Goal: Task Accomplishment & Management: Manage account settings

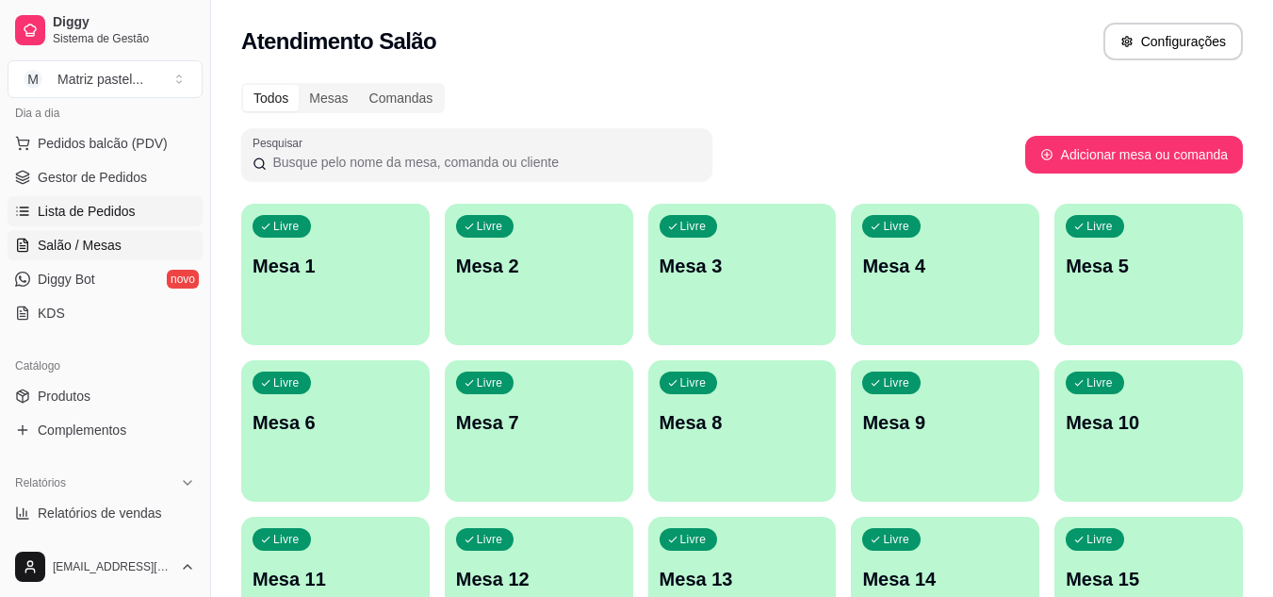
scroll to position [188, 0]
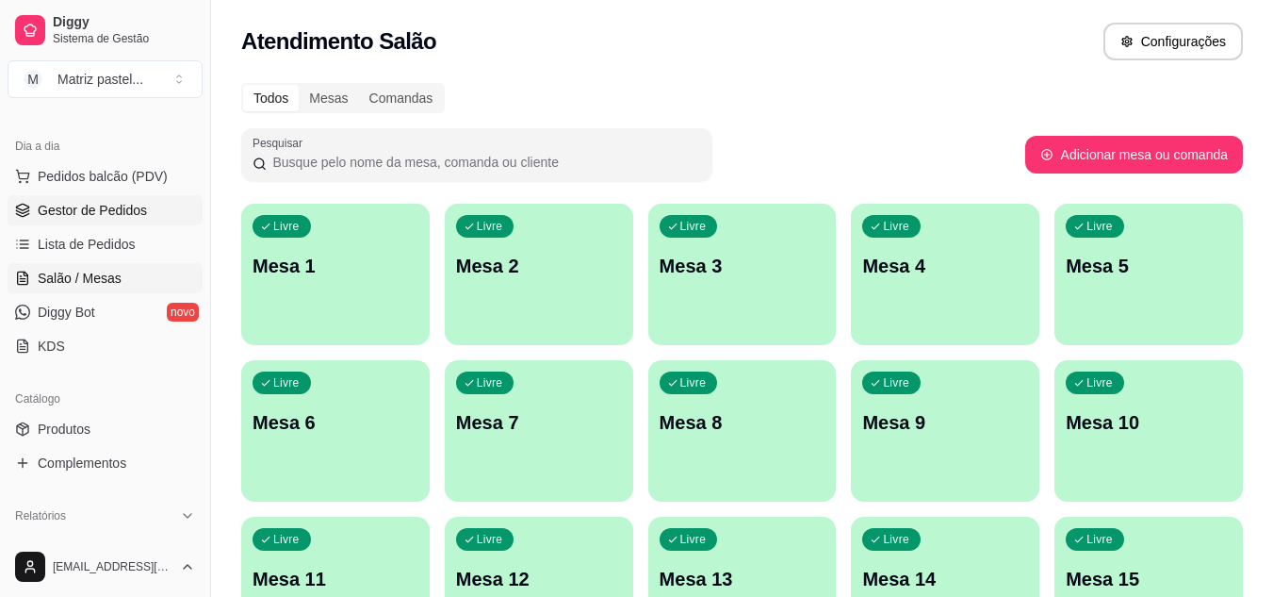
click at [92, 210] on span "Gestor de Pedidos" at bounding box center [92, 210] width 109 height 19
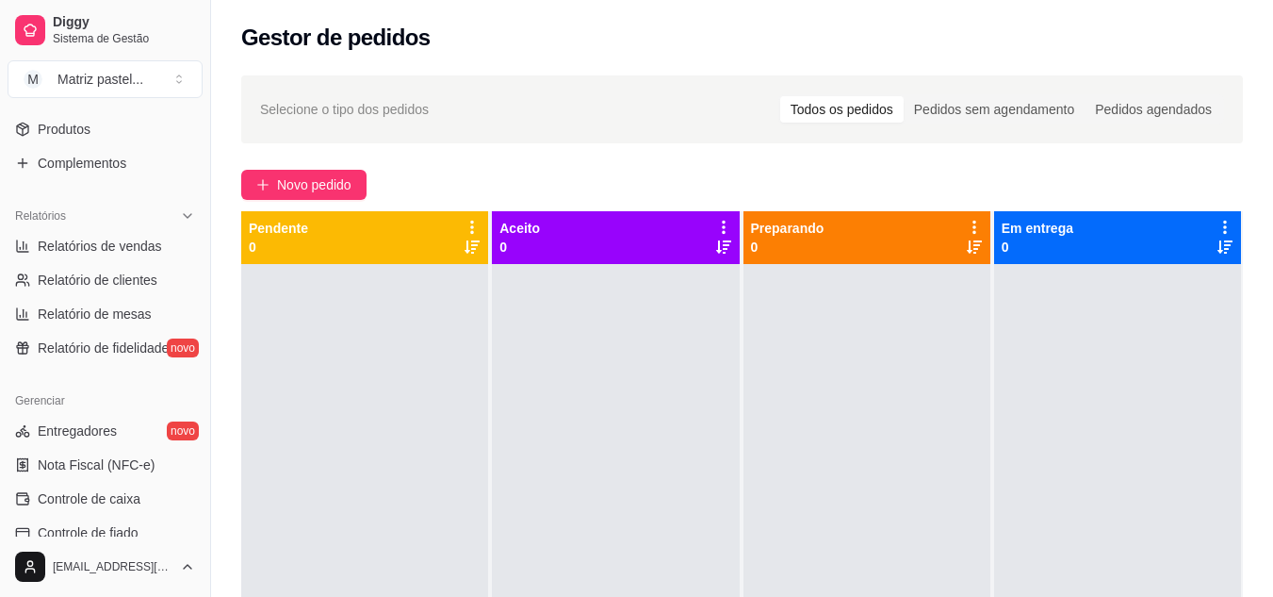
scroll to position [660, 0]
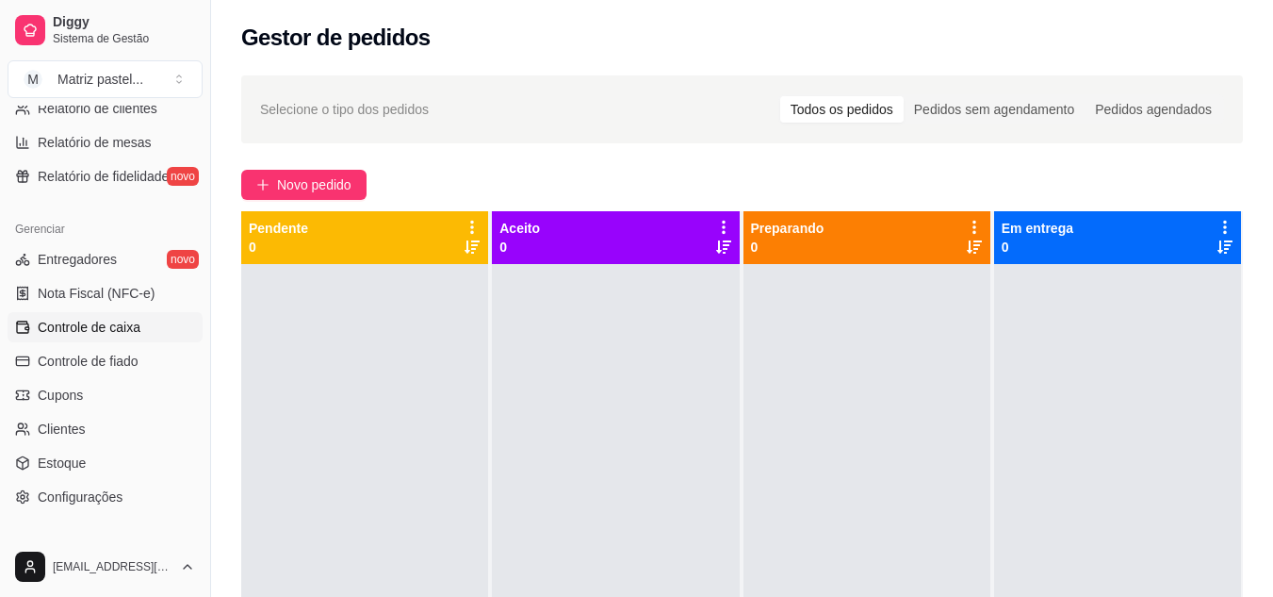
click at [100, 335] on span "Controle de caixa" at bounding box center [89, 327] width 103 height 19
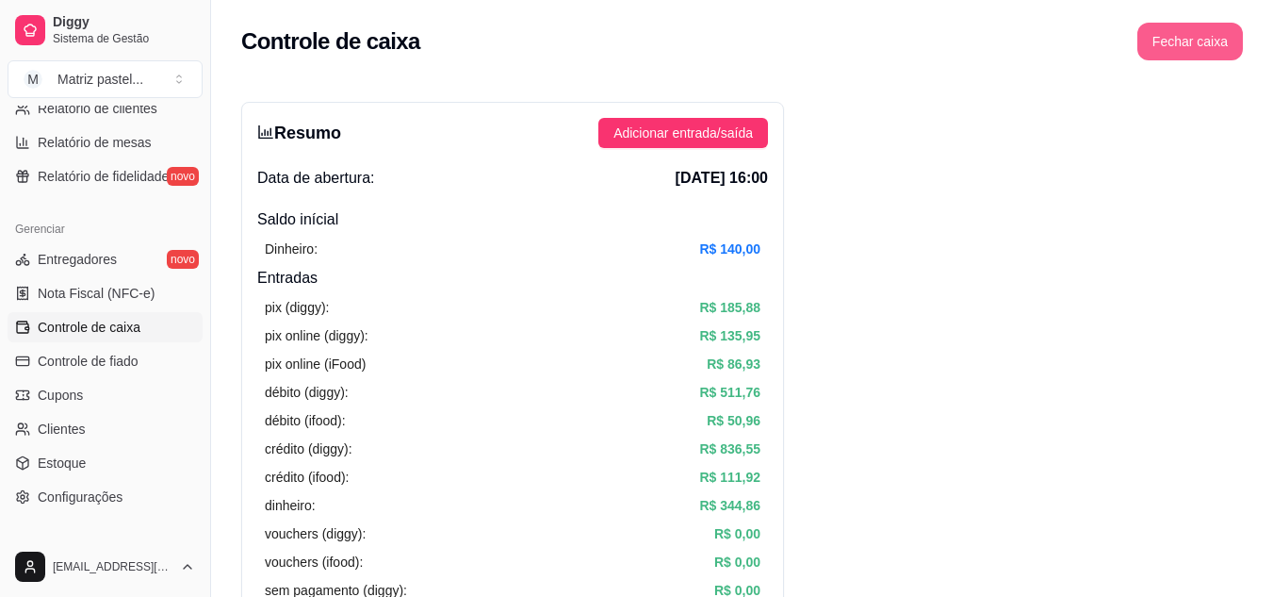
click at [1182, 51] on button "Fechar caixa" at bounding box center [1190, 42] width 106 height 38
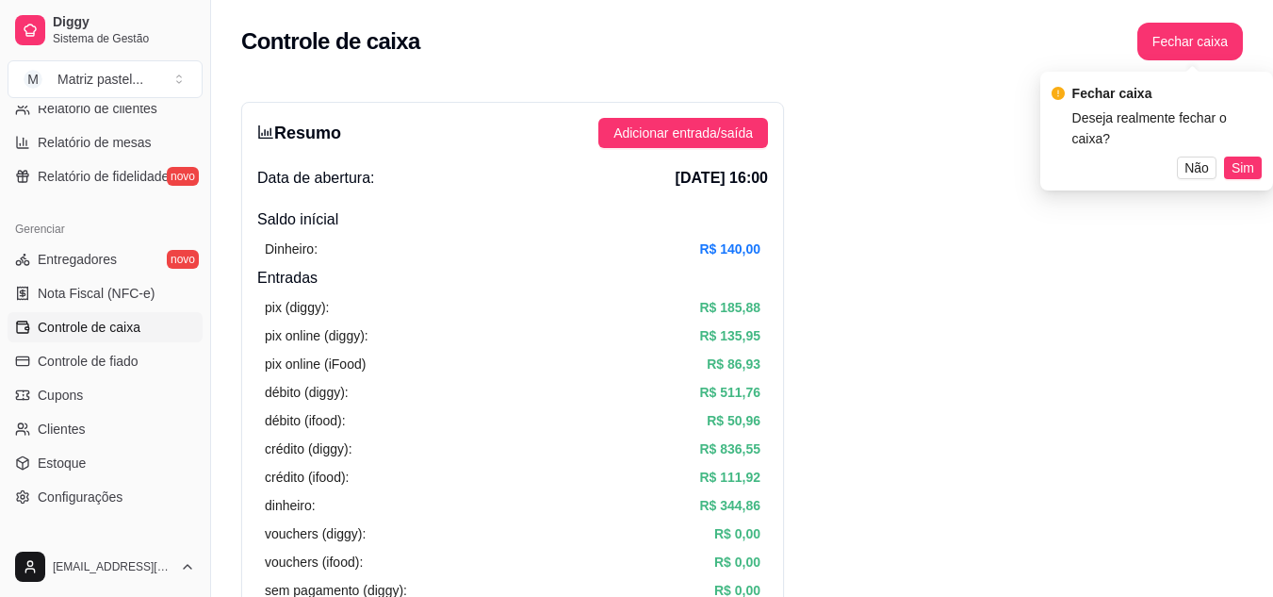
click at [1237, 157] on span "Sim" at bounding box center [1243, 167] width 23 height 21
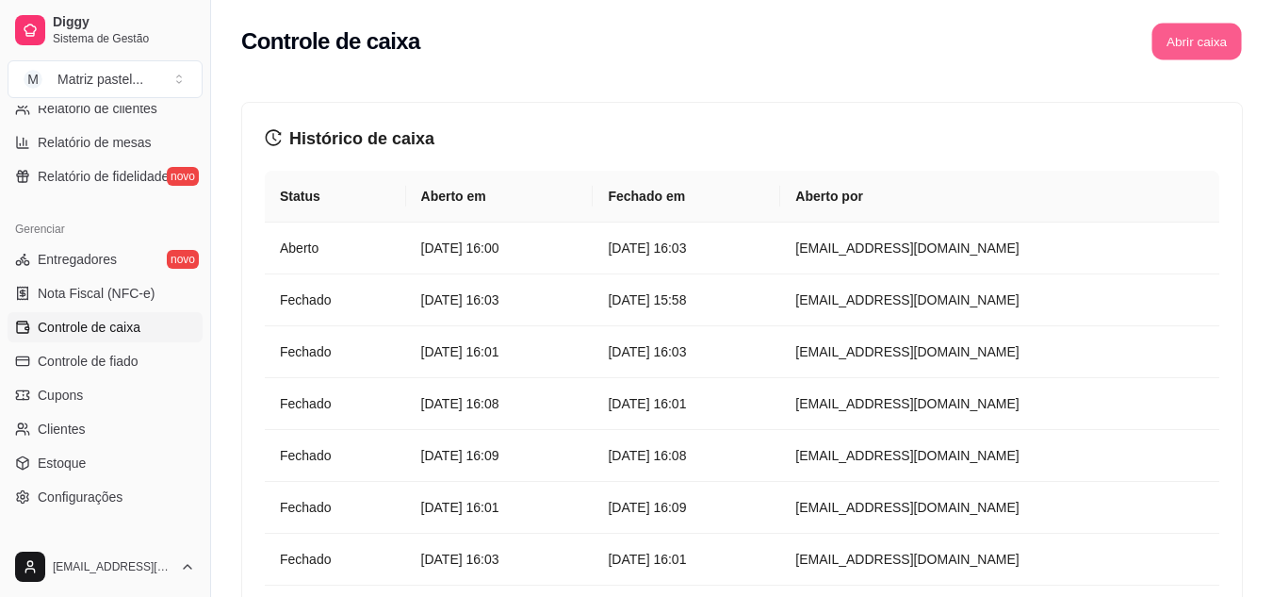
click at [1177, 47] on button "Abrir caixa" at bounding box center [1197, 42] width 90 height 37
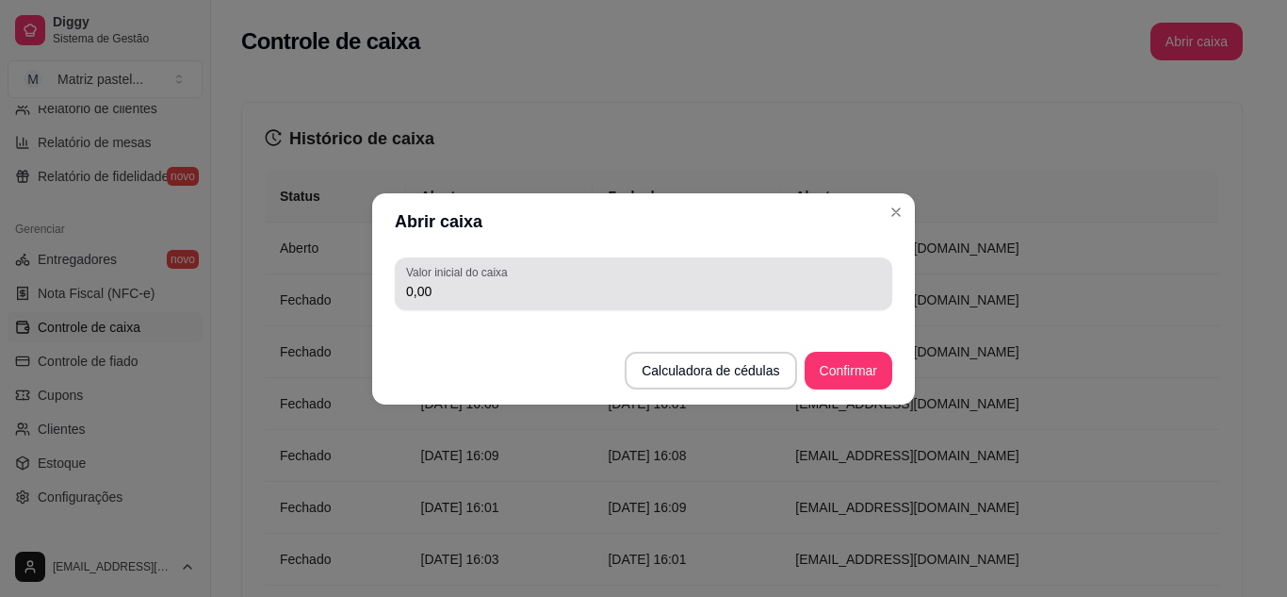
click at [618, 298] on input "0,00" at bounding box center [643, 291] width 475 height 19
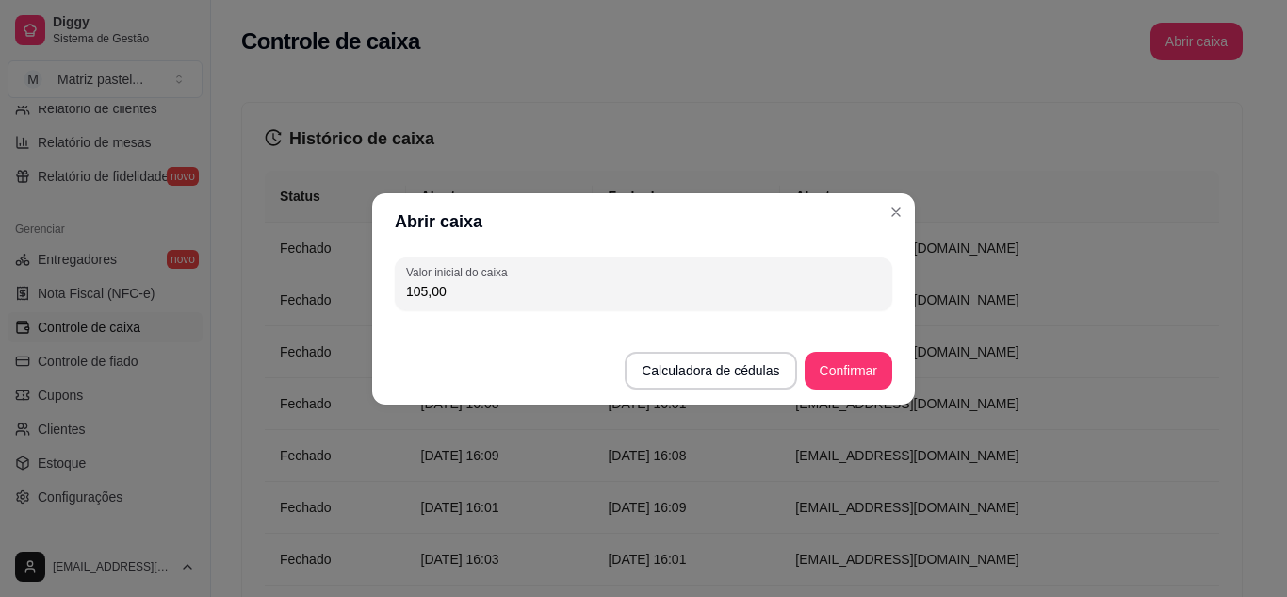
type input "105,00"
click at [859, 368] on button "Confirmar" at bounding box center [849, 371] width 88 height 38
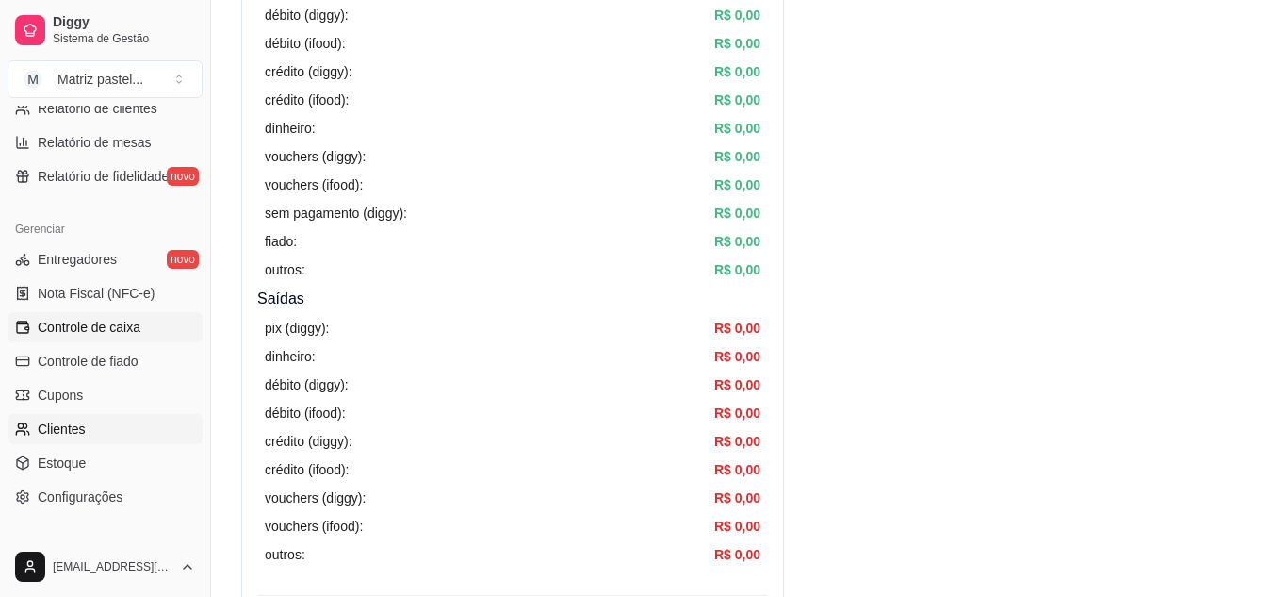
scroll to position [760, 0]
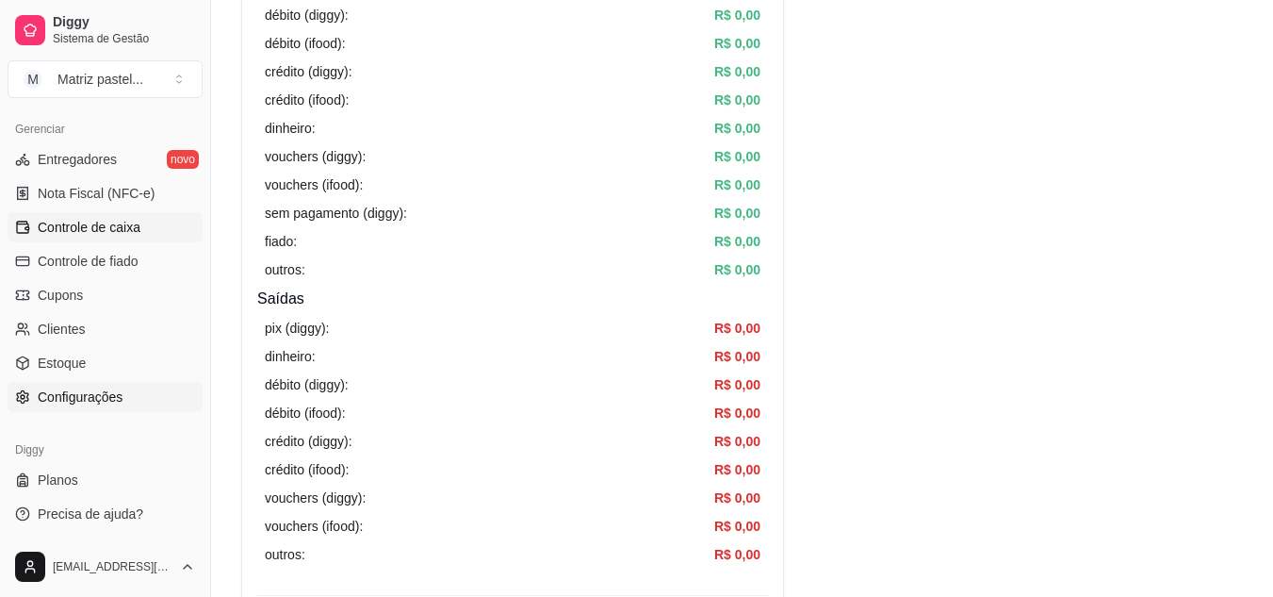
click at [90, 409] on link "Configurações" at bounding box center [105, 397] width 195 height 30
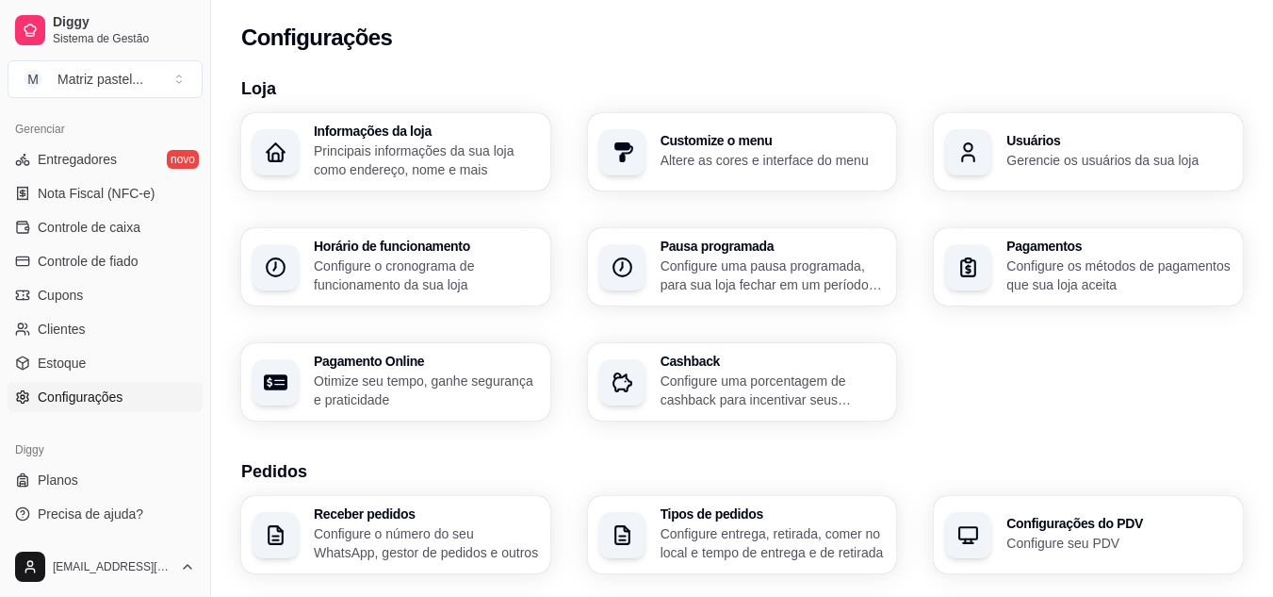
click at [1024, 176] on div "Usuários Gerencie os usuários da sua loja" at bounding box center [1088, 151] width 309 height 77
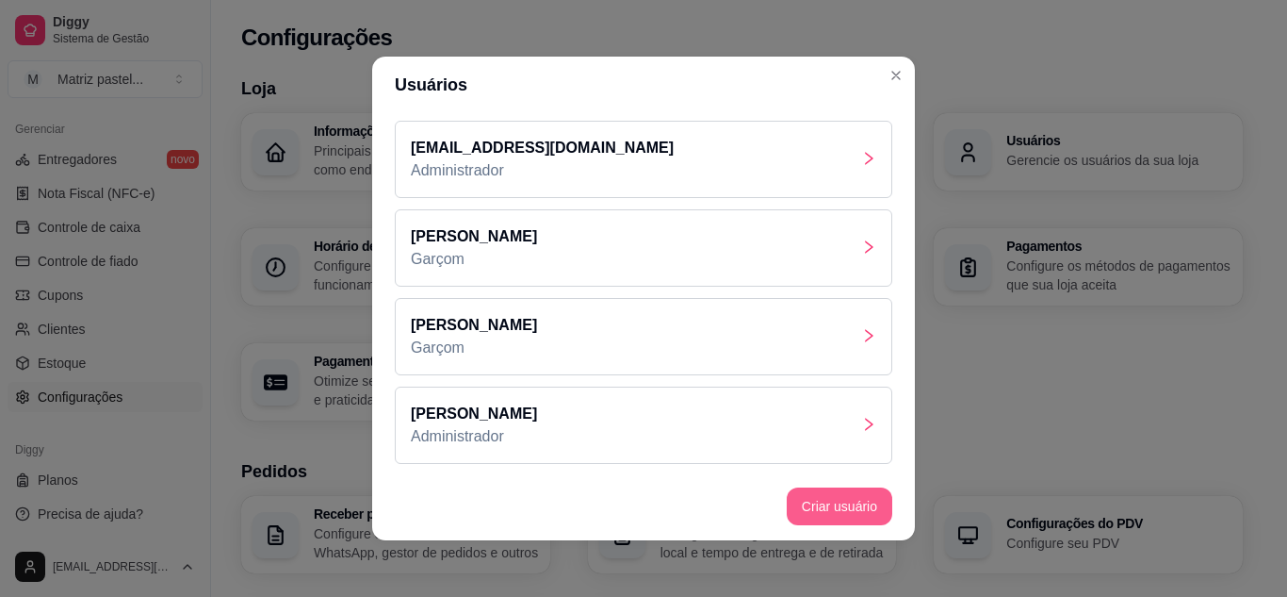
click at [838, 505] on button "Criar usuário" at bounding box center [840, 506] width 106 height 38
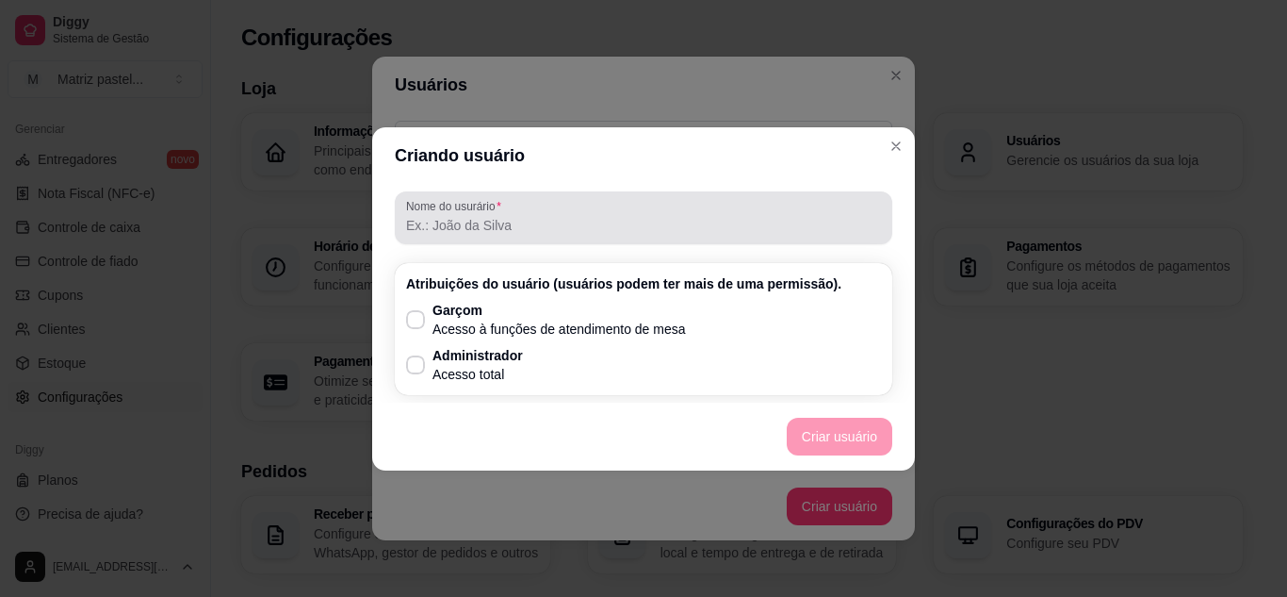
click at [545, 238] on div "Nome do usurário" at bounding box center [644, 217] width 498 height 53
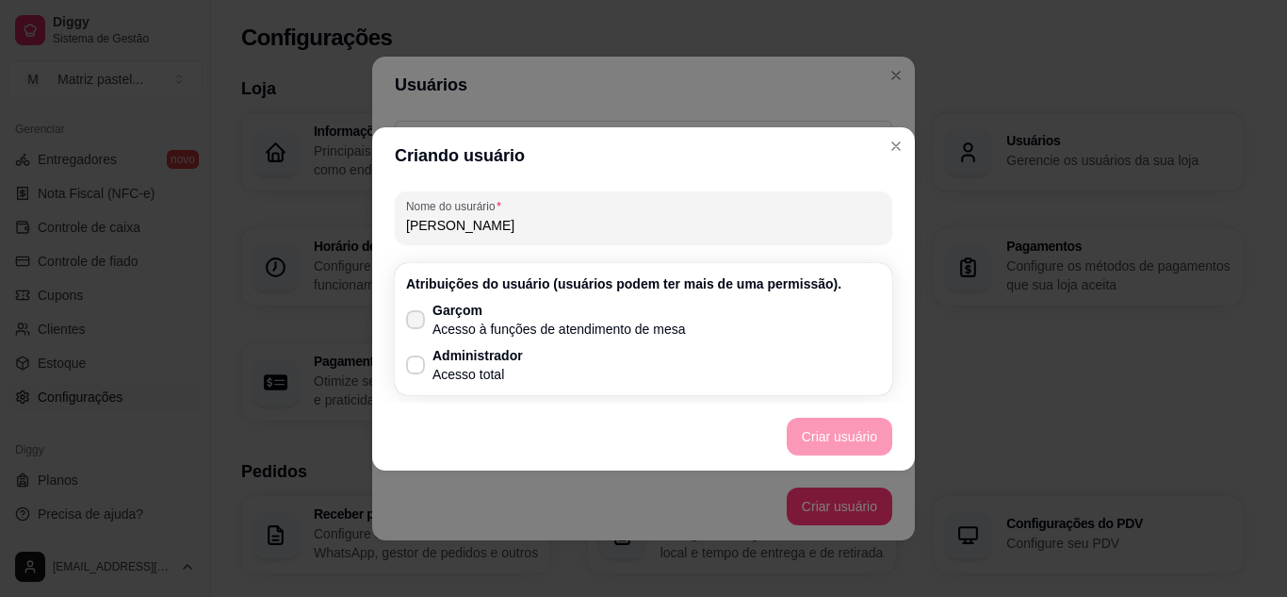
type input "[PERSON_NAME]"
click at [603, 319] on p "Acesso à funções de atendimento de mesa" at bounding box center [560, 328] width 254 height 19
click at [417, 322] on input "Garçom Acesso à funções de atendimento de mesa" at bounding box center [411, 328] width 12 height 12
checkbox input "true"
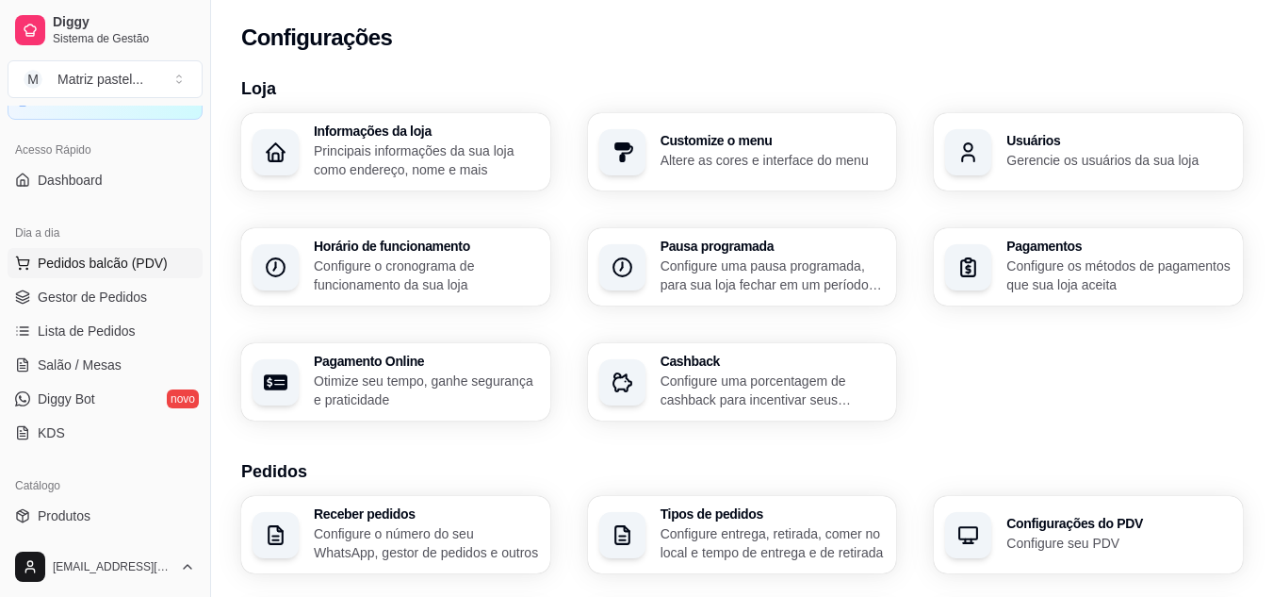
scroll to position [100, 0]
click at [115, 293] on span "Gestor de Pedidos" at bounding box center [92, 298] width 109 height 19
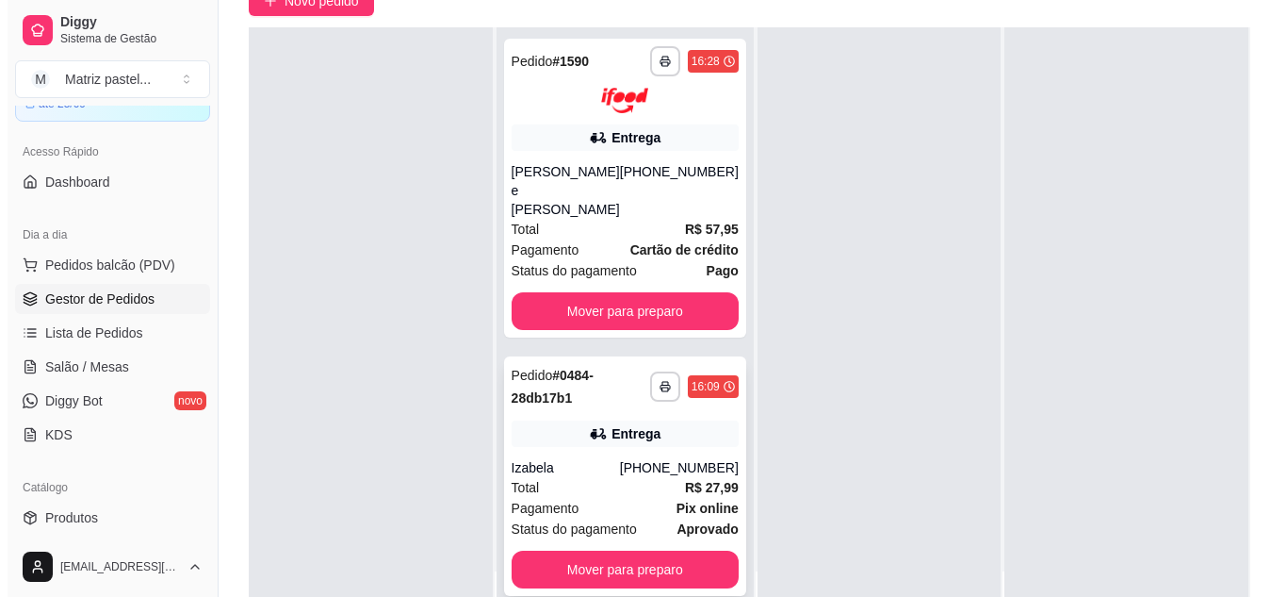
scroll to position [188, 0]
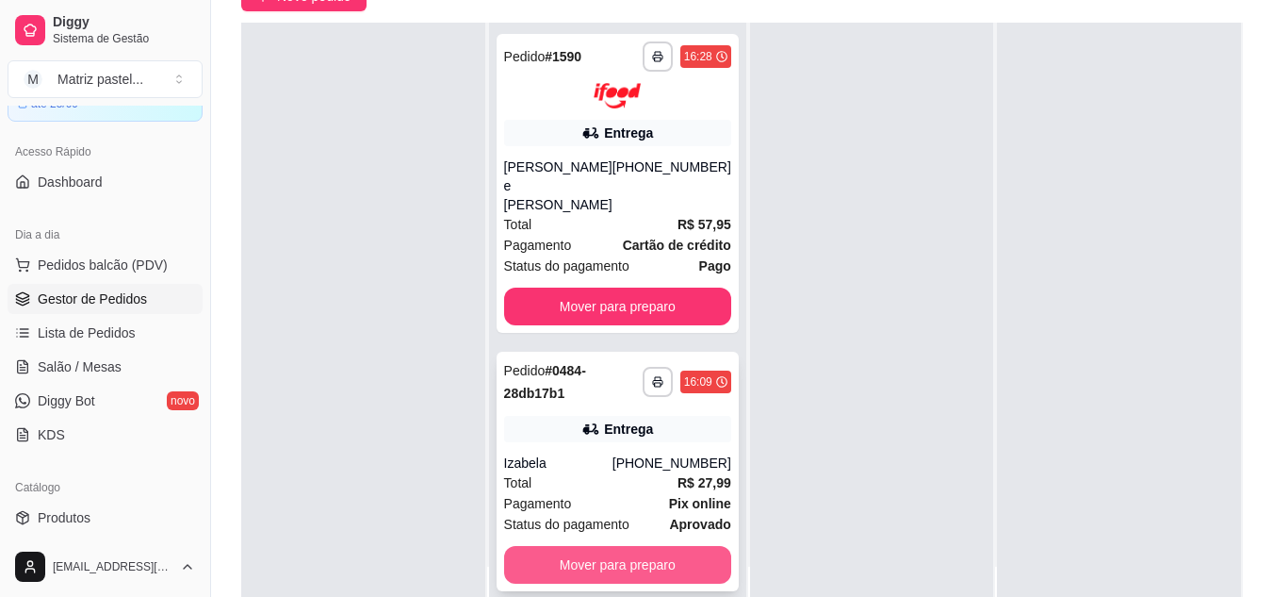
click at [610, 546] on button "Mover para preparo" at bounding box center [617, 565] width 227 height 38
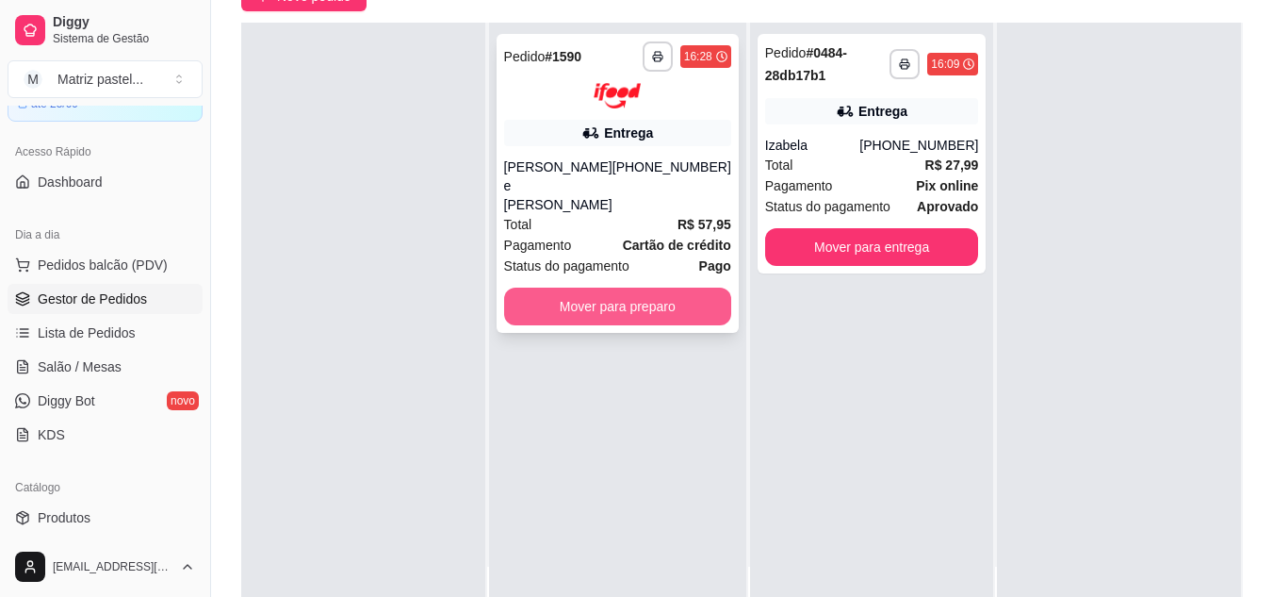
click at [618, 287] on button "Mover para preparo" at bounding box center [617, 306] width 227 height 38
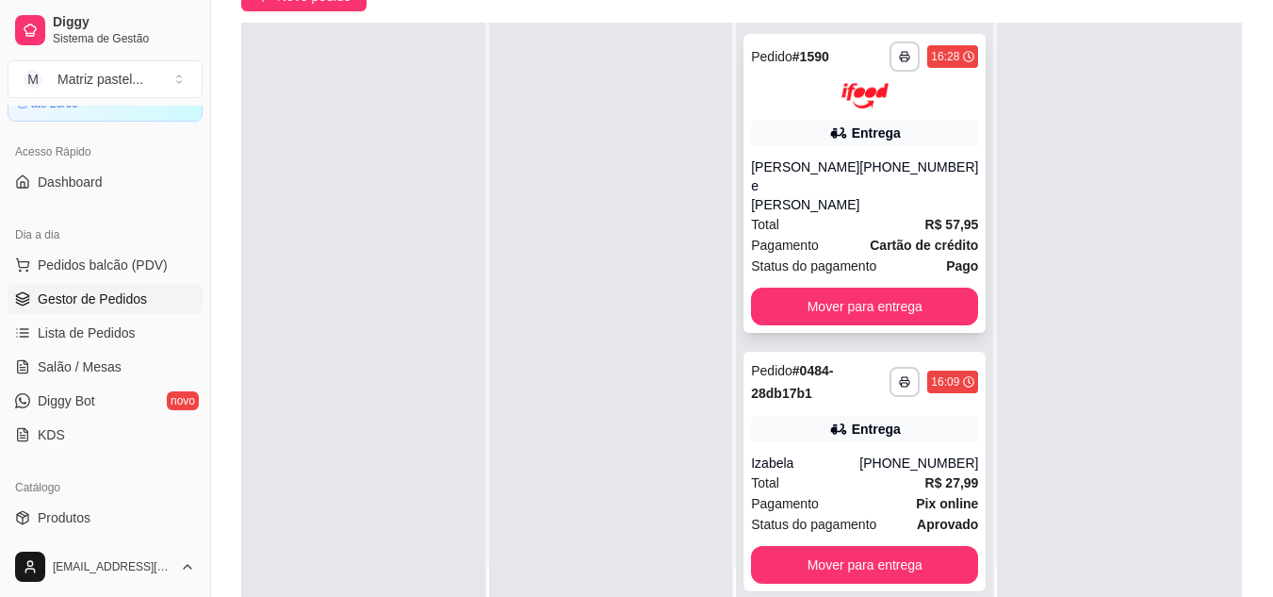
click at [927, 151] on div "**********" at bounding box center [865, 183] width 242 height 299
click at [780, 416] on div "Entrega" at bounding box center [864, 429] width 227 height 26
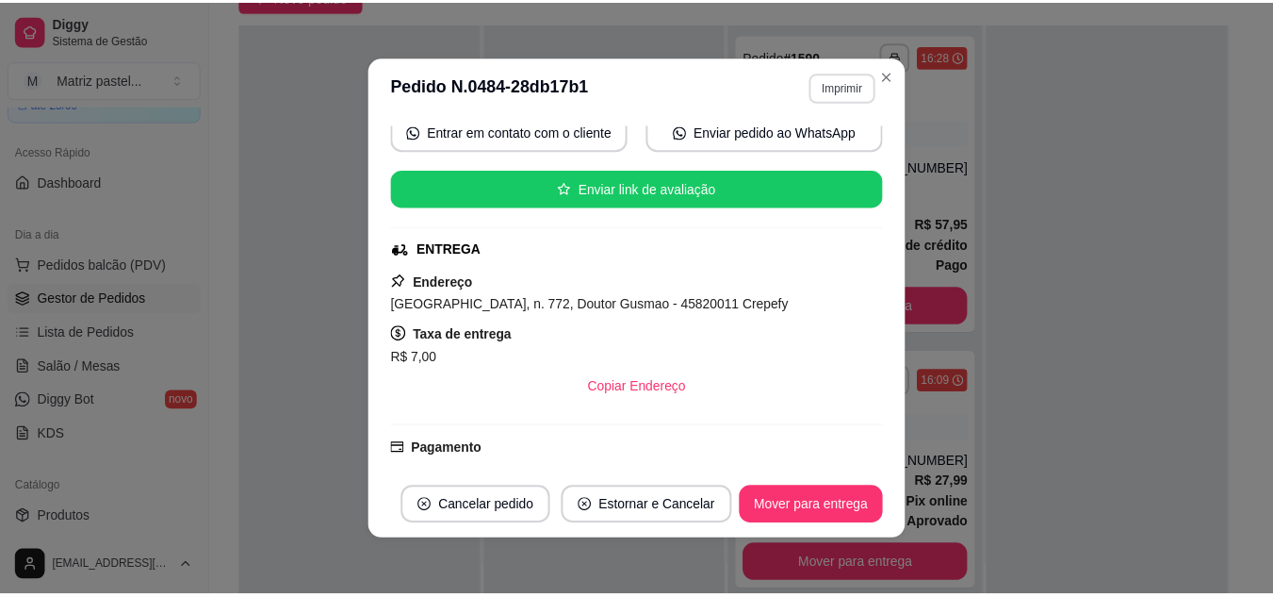
scroll to position [94, 0]
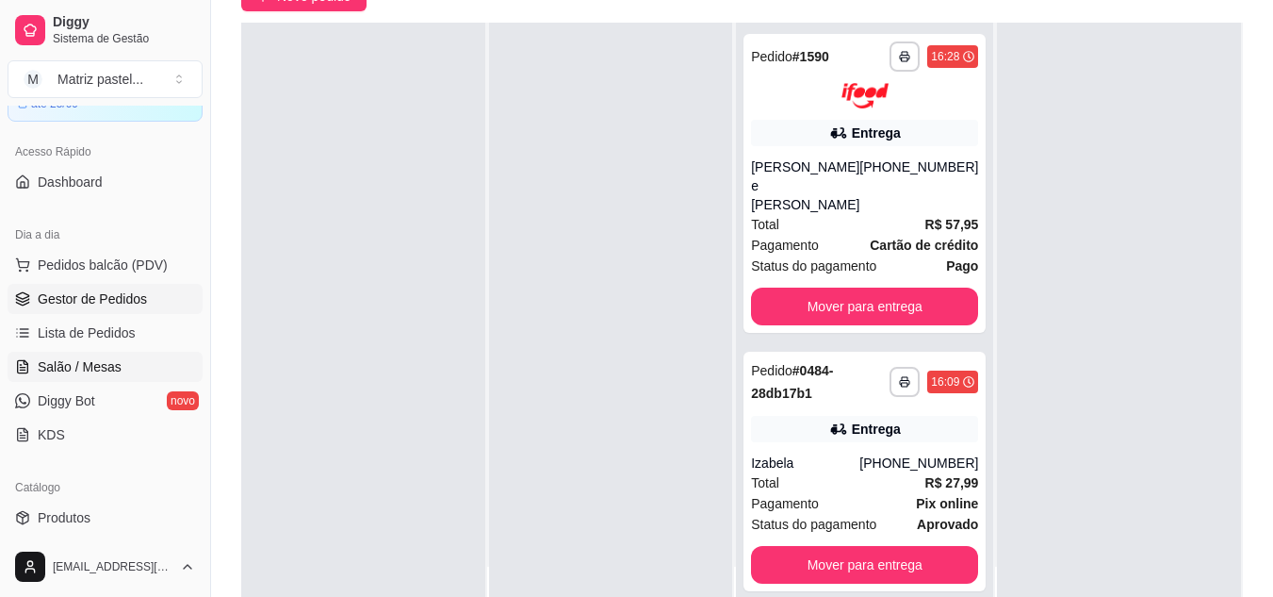
click at [78, 370] on span "Salão / Mesas" at bounding box center [80, 366] width 84 height 19
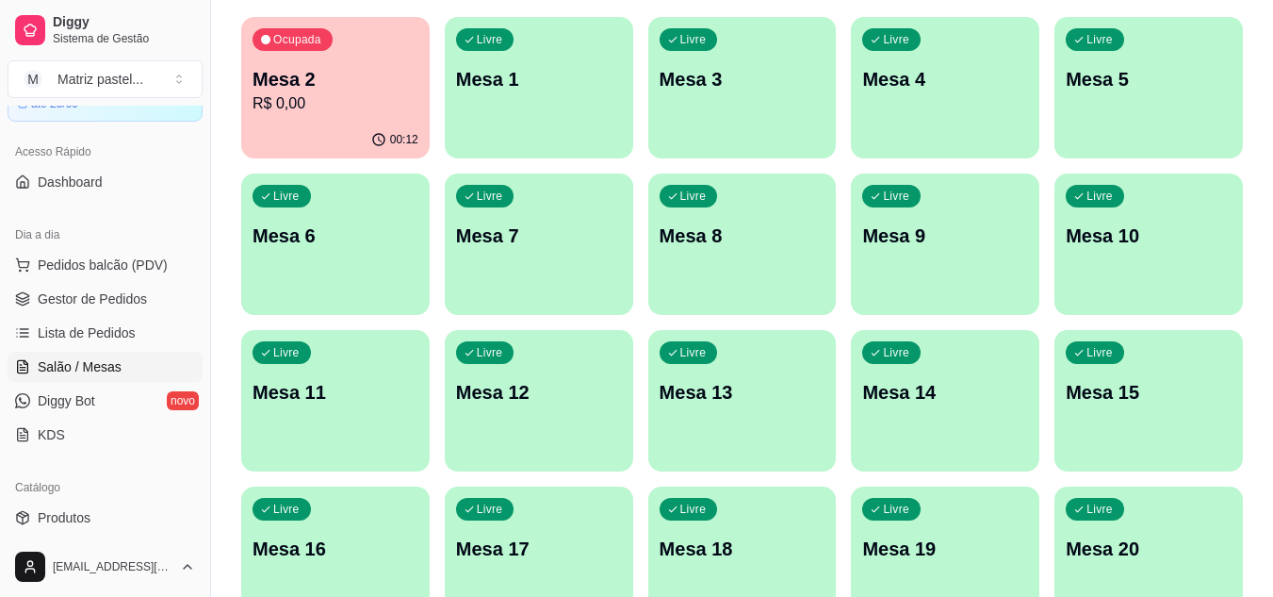
scroll to position [188, 0]
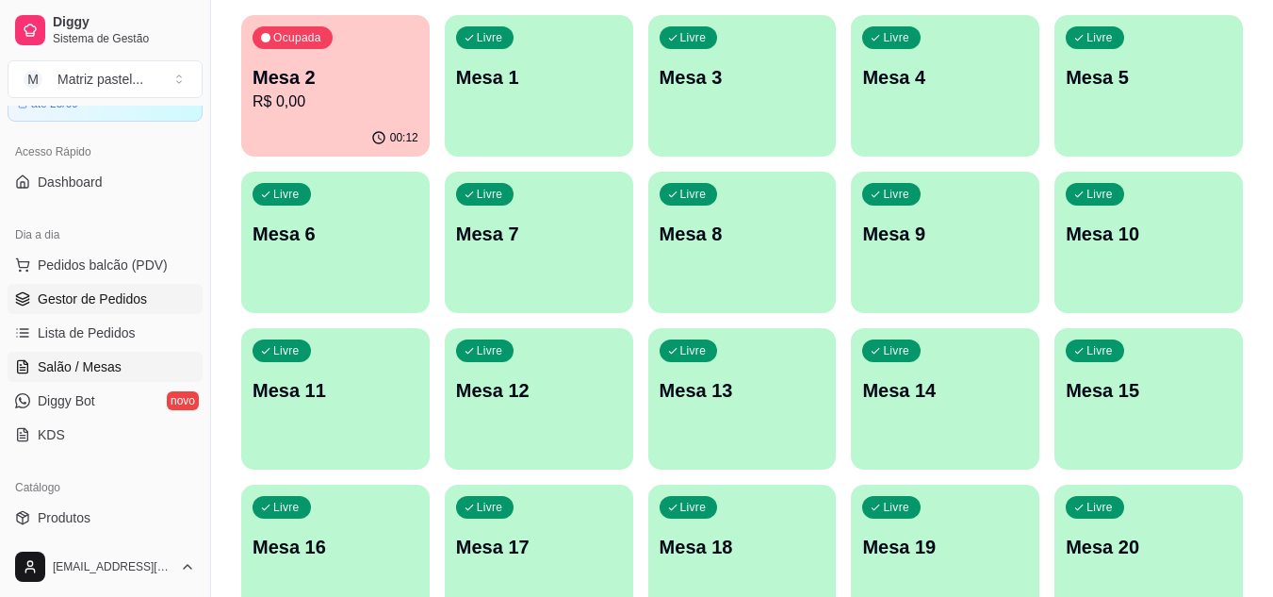
click at [106, 304] on span "Gestor de Pedidos" at bounding box center [92, 298] width 109 height 19
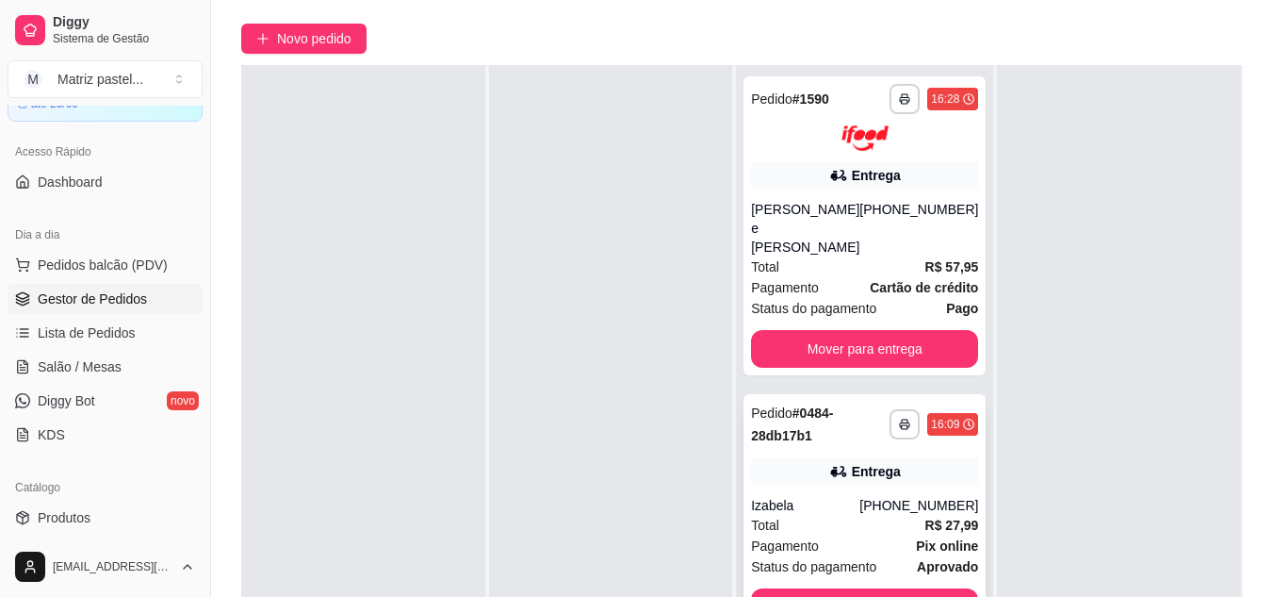
scroll to position [283, 0]
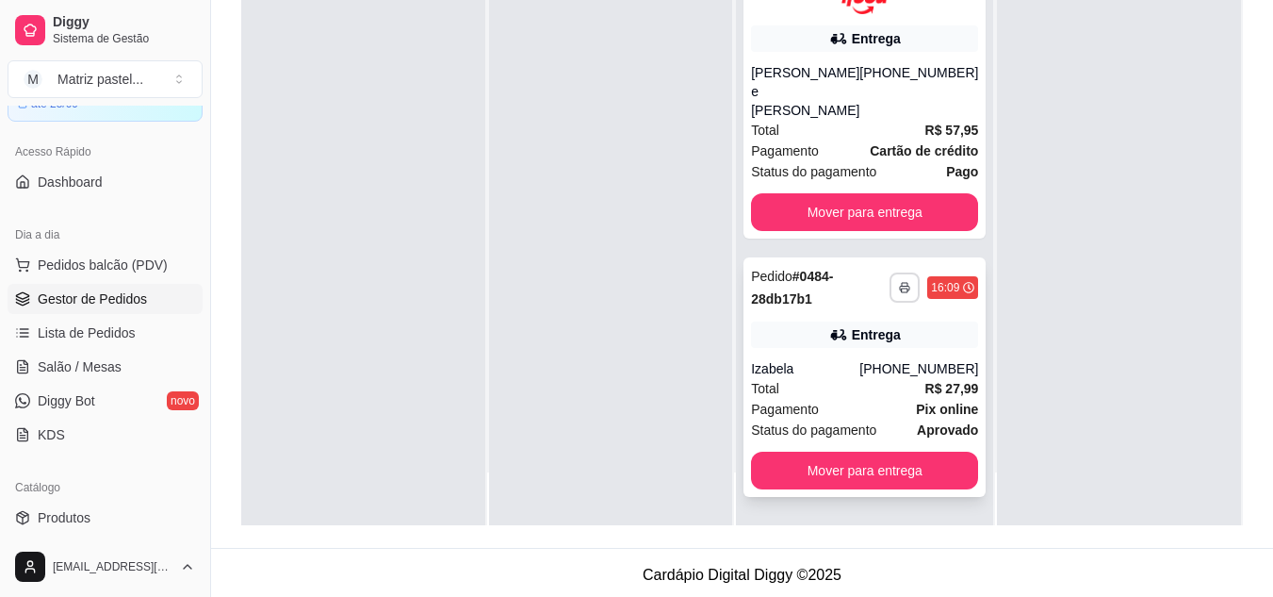
click at [890, 274] on button "button" at bounding box center [905, 287] width 30 height 30
click at [870, 321] on button "IMPRESSORA" at bounding box center [842, 334] width 137 height 30
click at [899, 451] on button "Mover para entrega" at bounding box center [864, 470] width 227 height 38
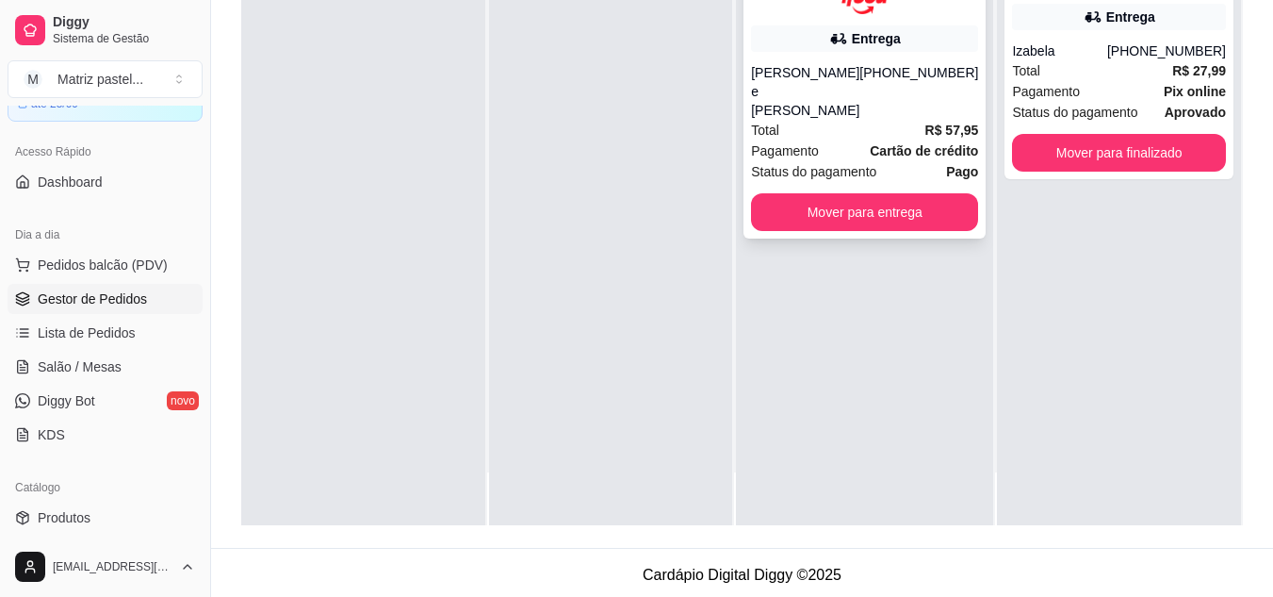
click at [772, 120] on span "Total" at bounding box center [765, 130] width 28 height 21
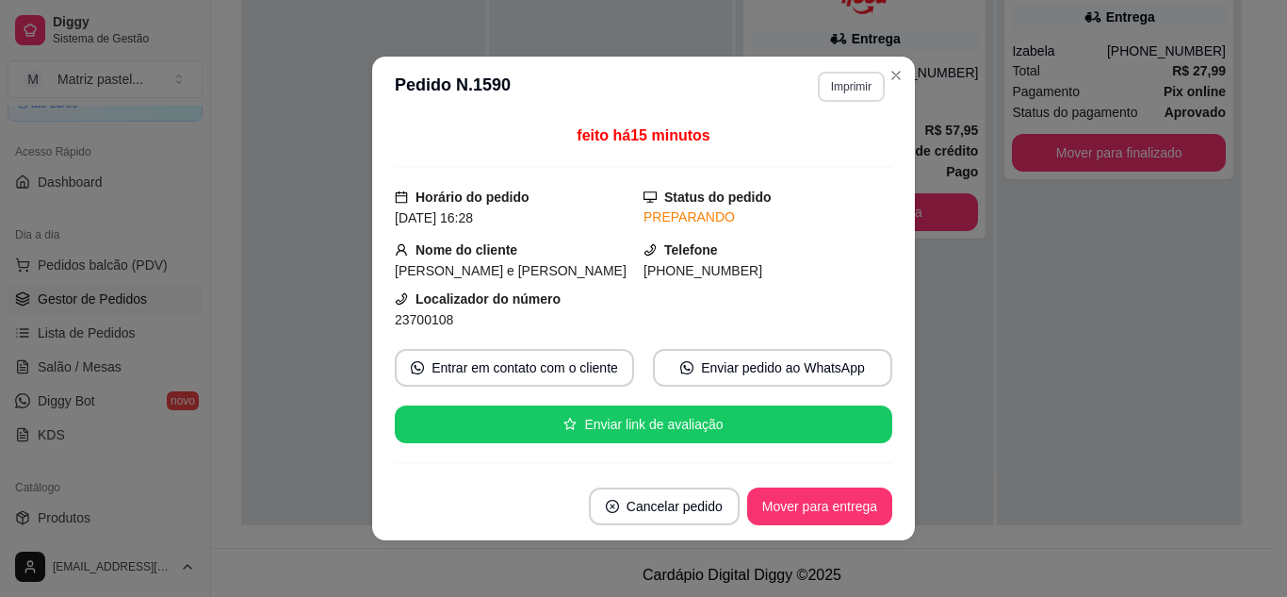
click at [876, 78] on button "Imprimir" at bounding box center [851, 87] width 67 height 30
click at [815, 142] on button "IMPRESSORA" at bounding box center [811, 152] width 132 height 29
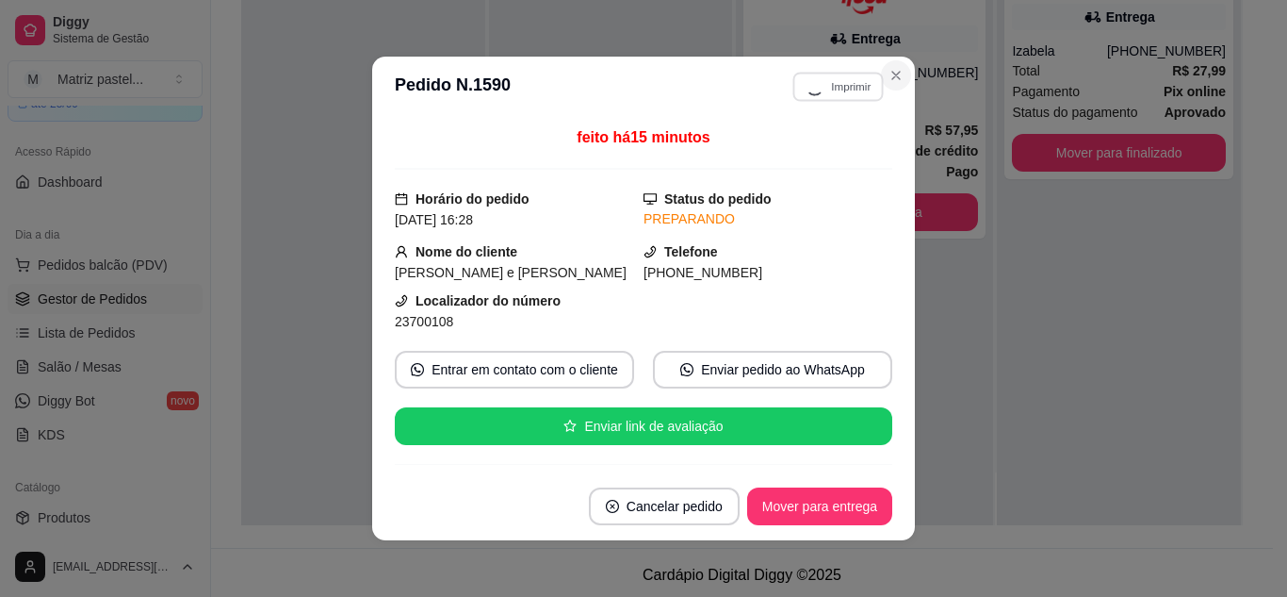
click at [899, 73] on button "Close" at bounding box center [896, 75] width 30 height 30
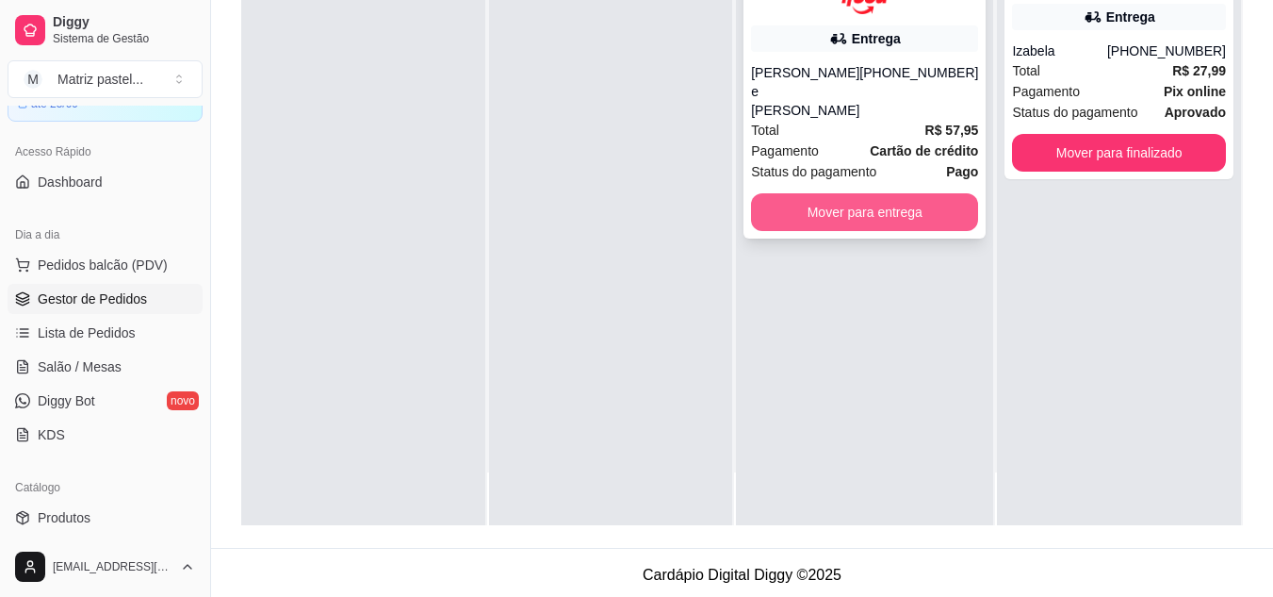
click at [901, 196] on button "Mover para entrega" at bounding box center [864, 212] width 227 height 38
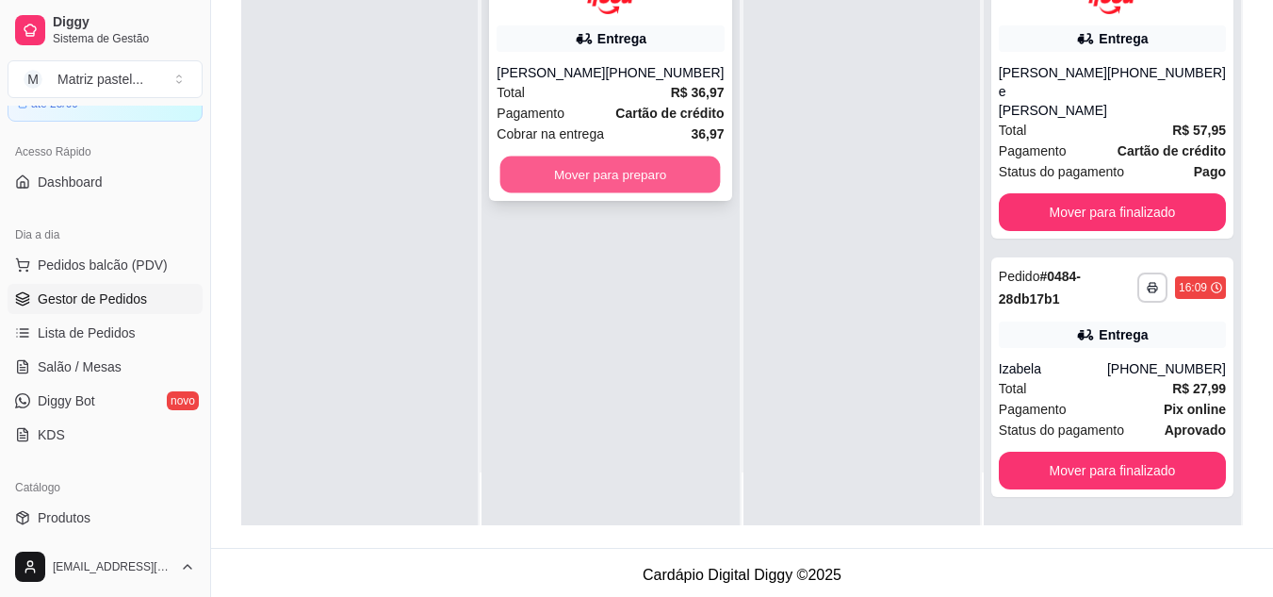
click at [581, 192] on button "Mover para preparo" at bounding box center [610, 173] width 221 height 37
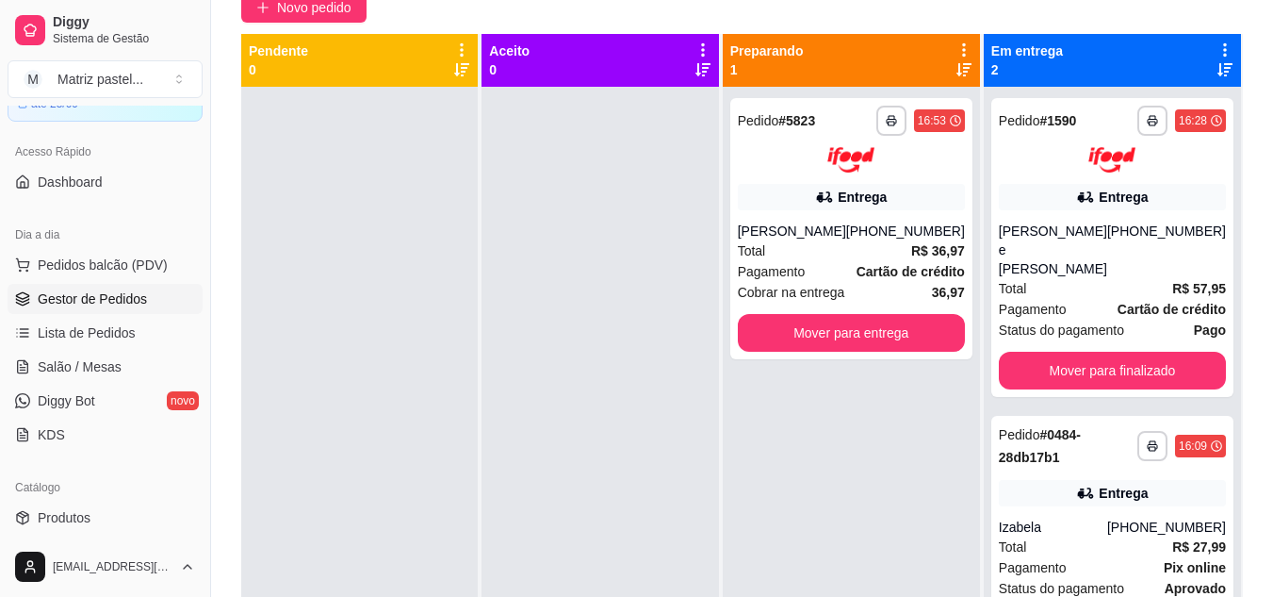
scroll to position [287, 0]
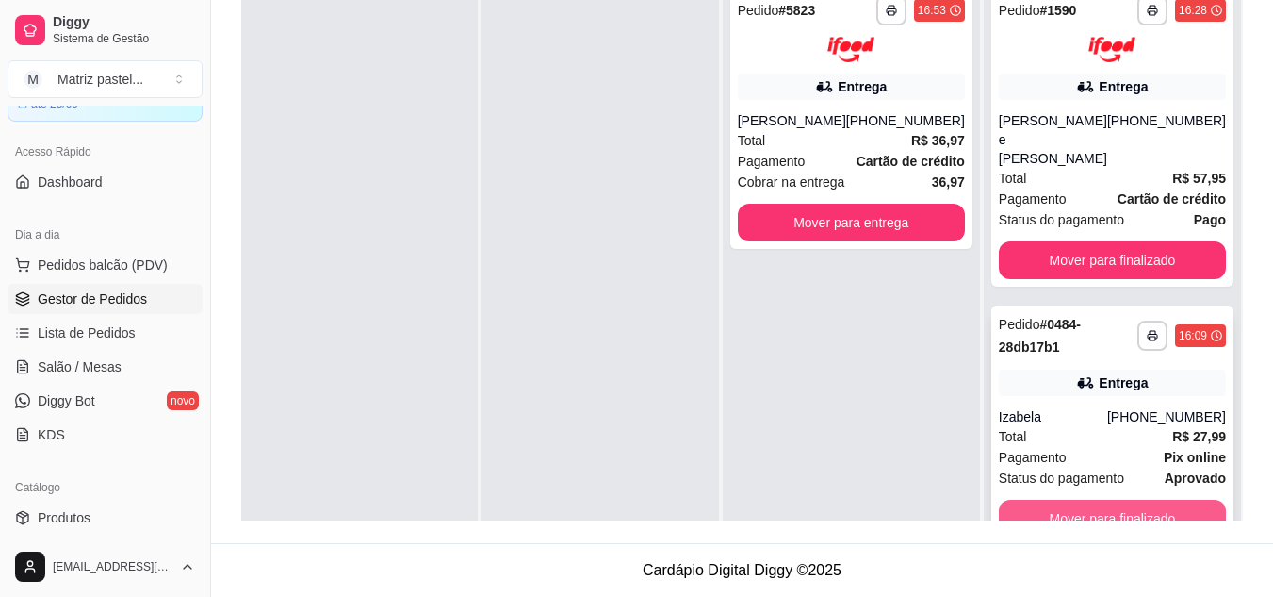
click at [1133, 504] on button "Mover para finalizado" at bounding box center [1112, 518] width 227 height 38
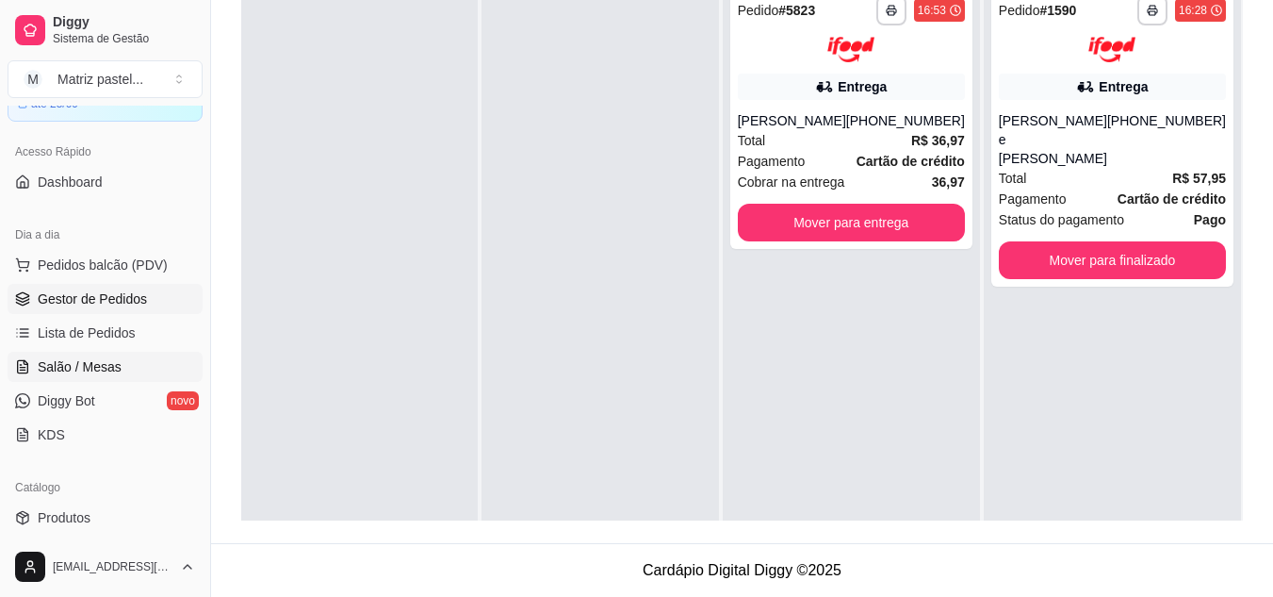
click at [74, 371] on span "Salão / Mesas" at bounding box center [80, 366] width 84 height 19
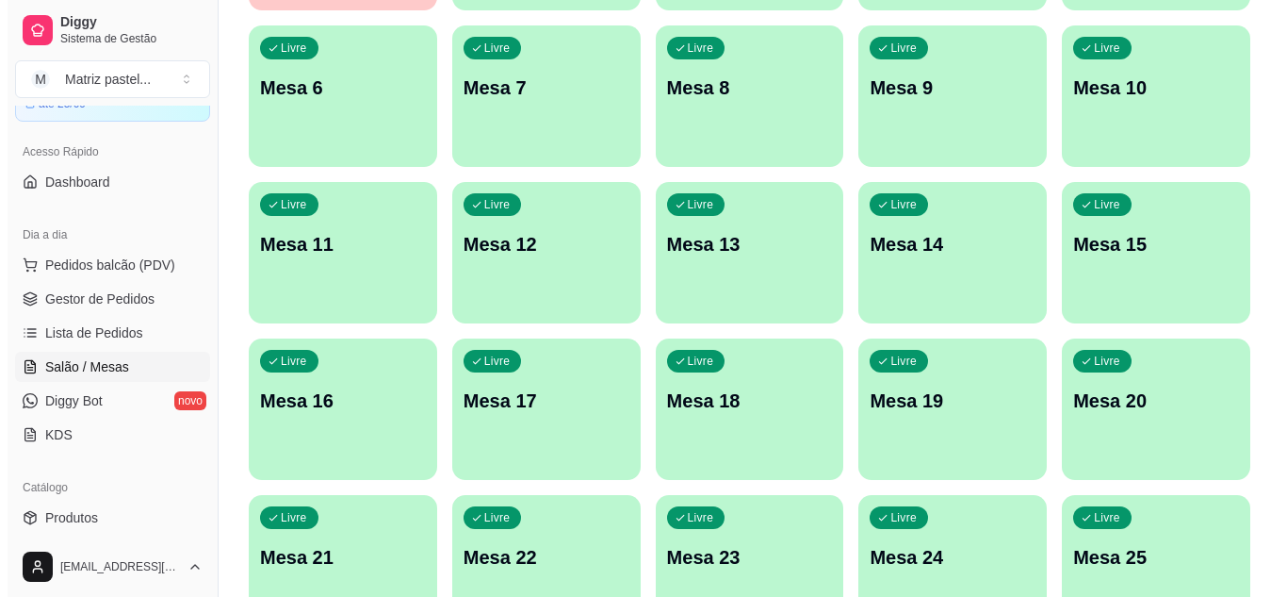
scroll to position [168, 0]
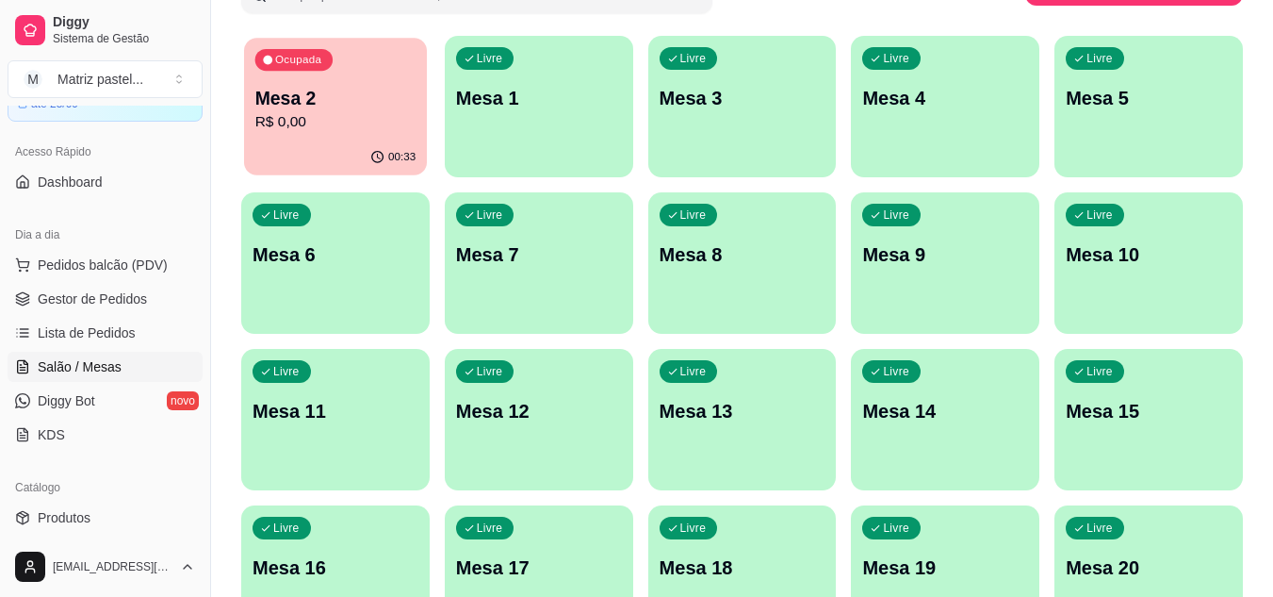
click at [306, 107] on p "Mesa 2" at bounding box center [335, 98] width 161 height 25
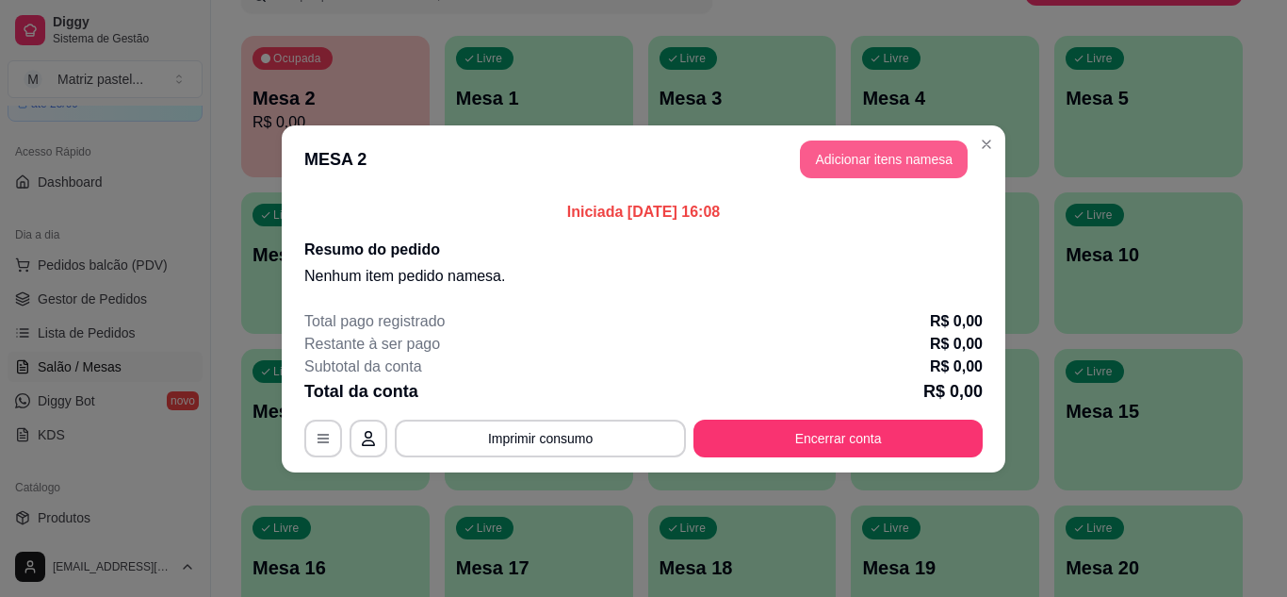
click at [887, 160] on button "Adicionar itens na mesa" at bounding box center [884, 159] width 168 height 38
click at [414, 118] on div at bounding box center [445, 122] width 787 height 38
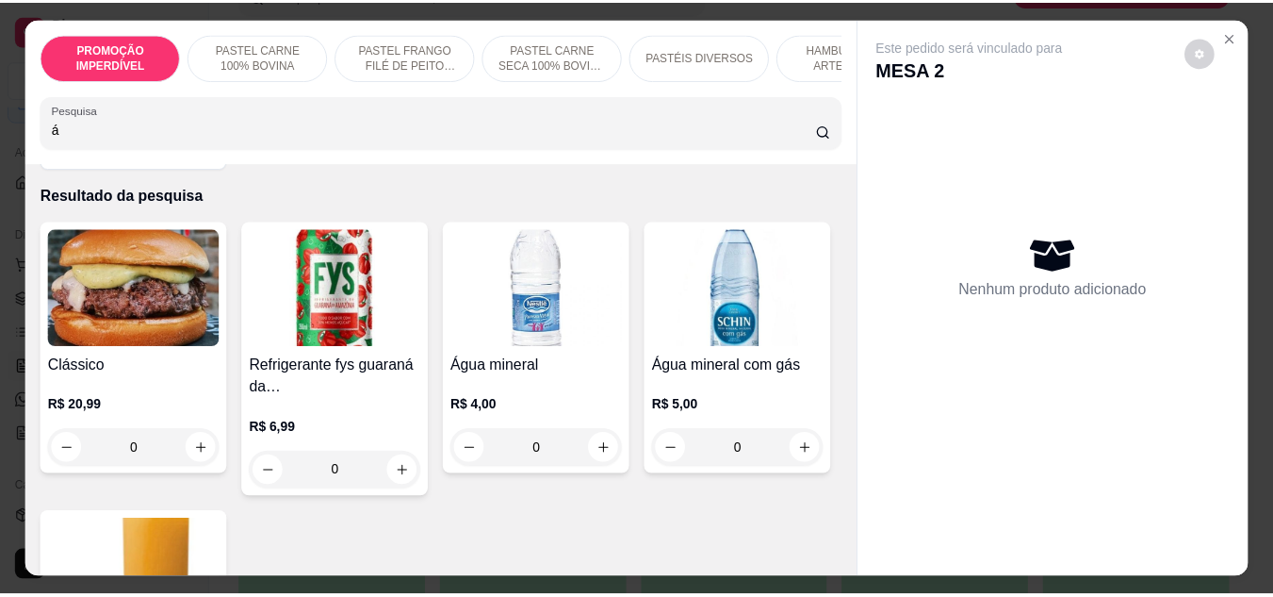
scroll to position [94, 0]
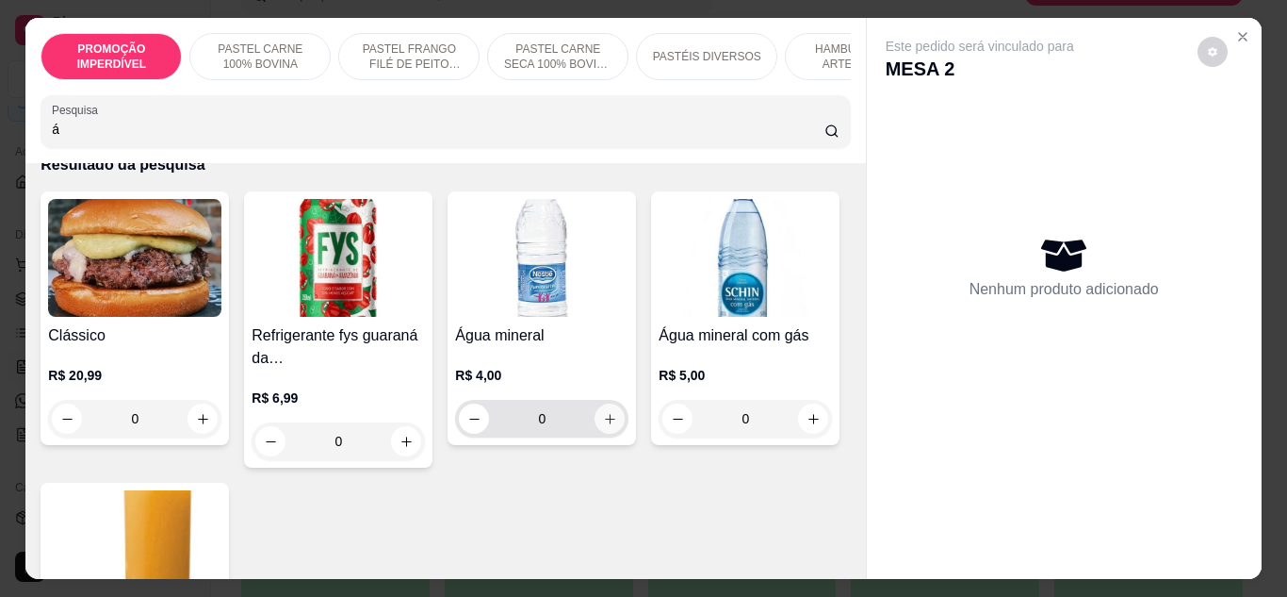
type input "á"
click at [608, 412] on button "increase-product-quantity" at bounding box center [610, 418] width 30 height 30
type input "1"
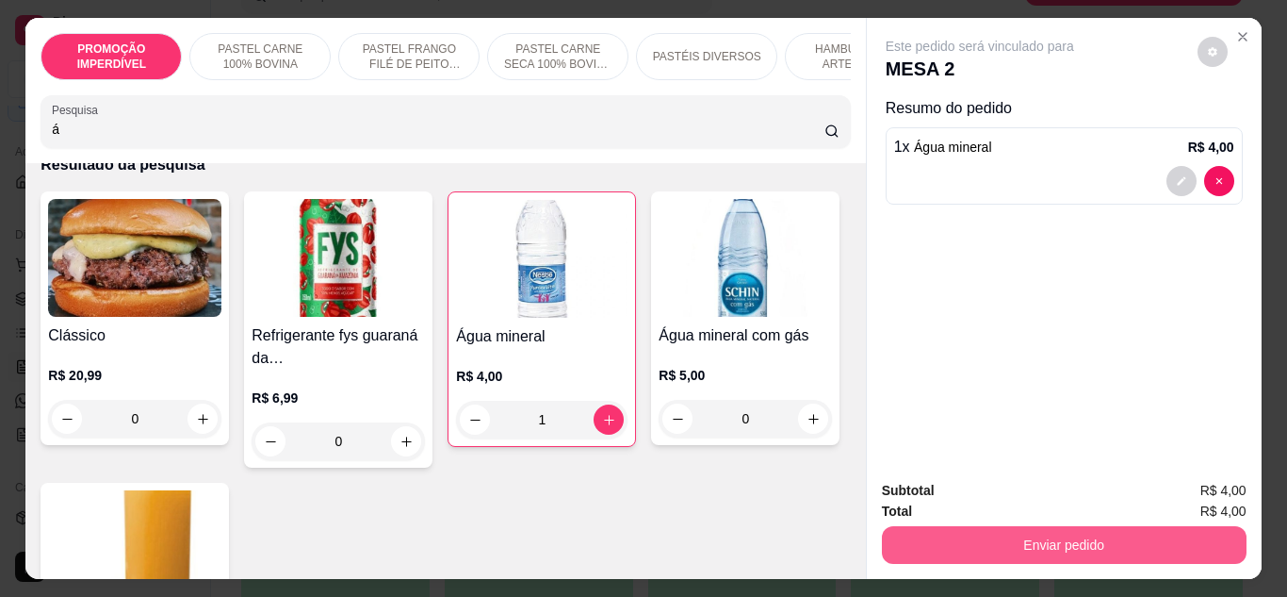
click at [975, 526] on button "Enviar pedido" at bounding box center [1064, 545] width 365 height 38
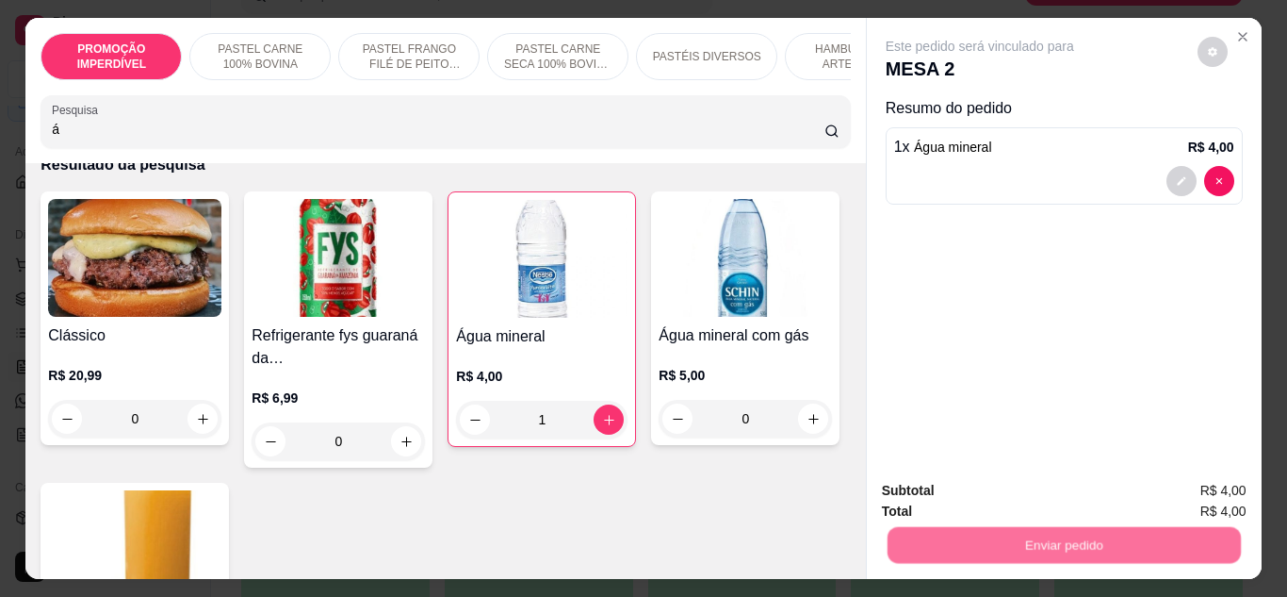
click at [982, 491] on button "Não registrar e enviar pedido" at bounding box center [1002, 492] width 196 height 36
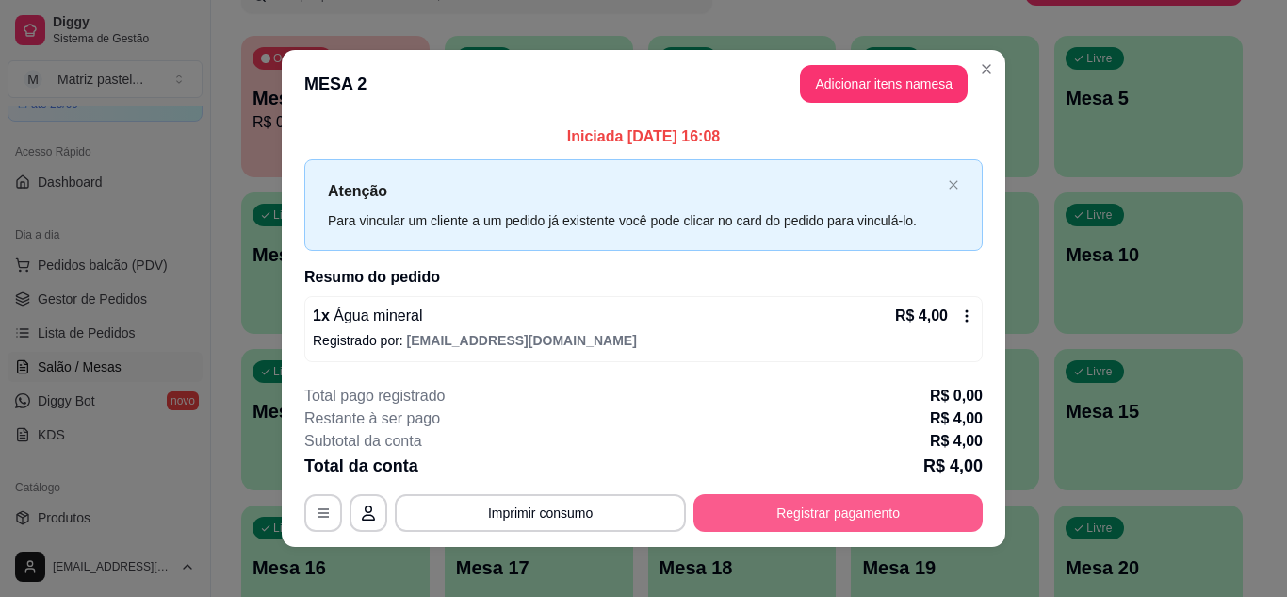
click at [847, 526] on button "Registrar pagamento" at bounding box center [838, 513] width 289 height 38
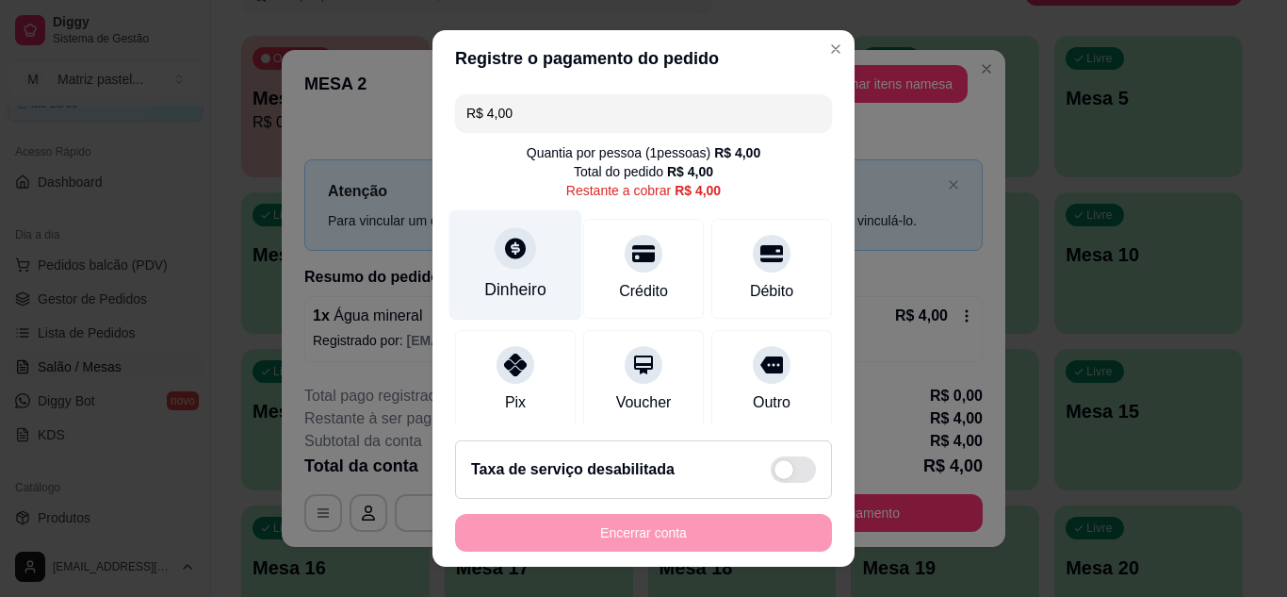
click at [505, 257] on icon at bounding box center [515, 247] width 21 height 21
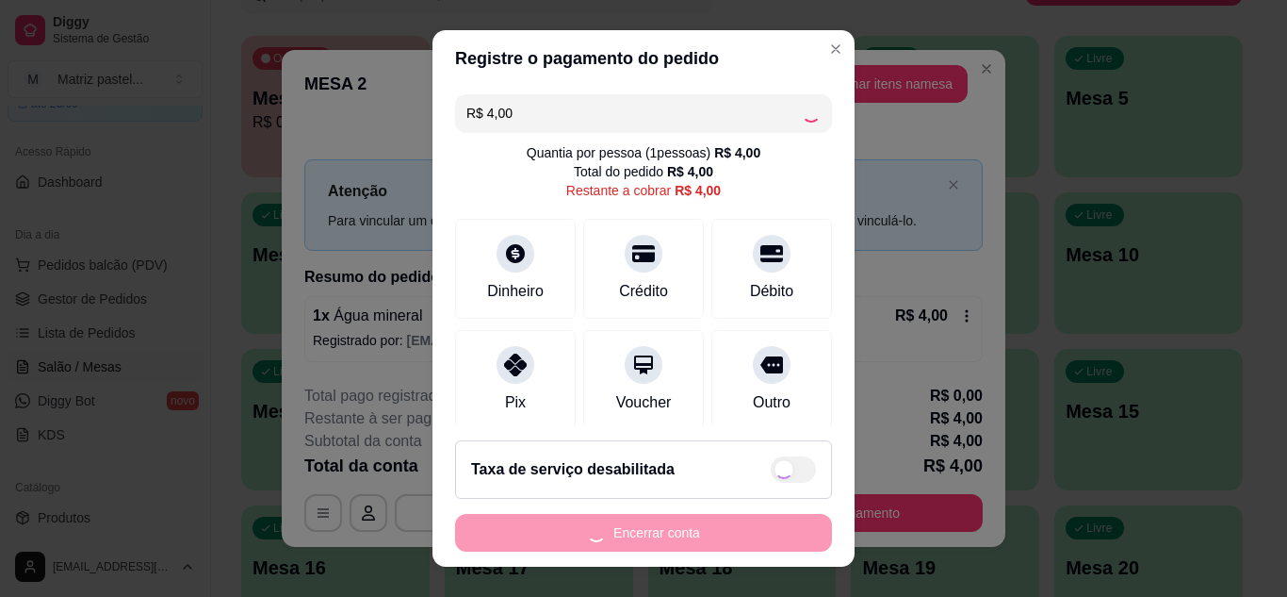
type input "R$ 0,00"
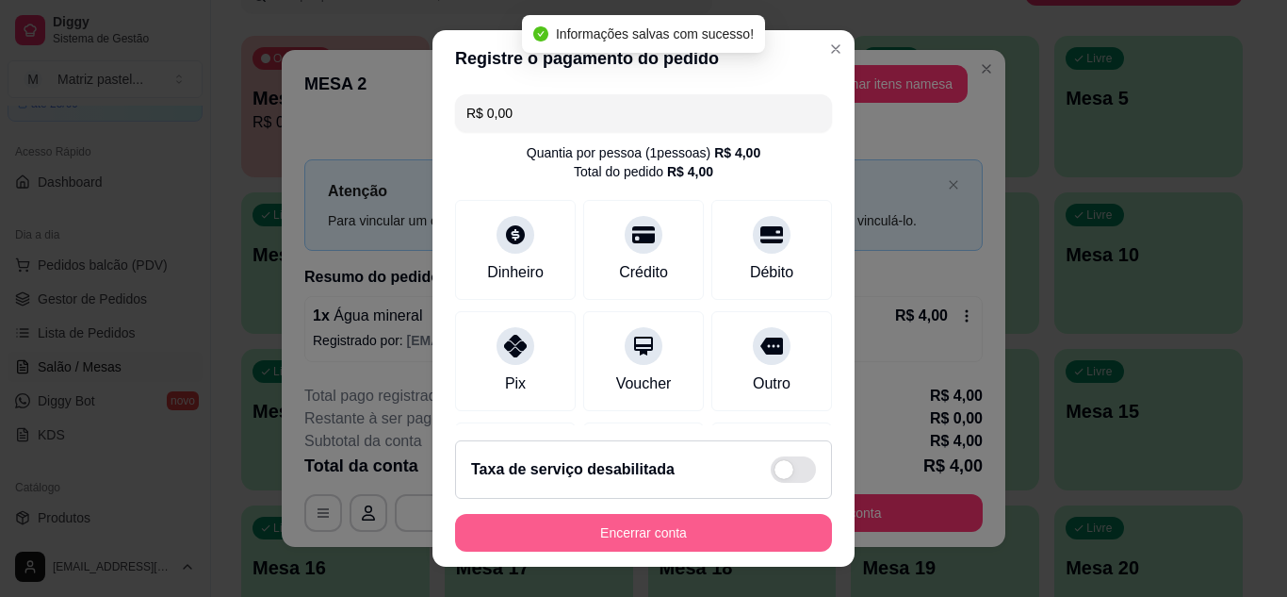
click at [714, 536] on button "Encerrar conta" at bounding box center [643, 533] width 377 height 38
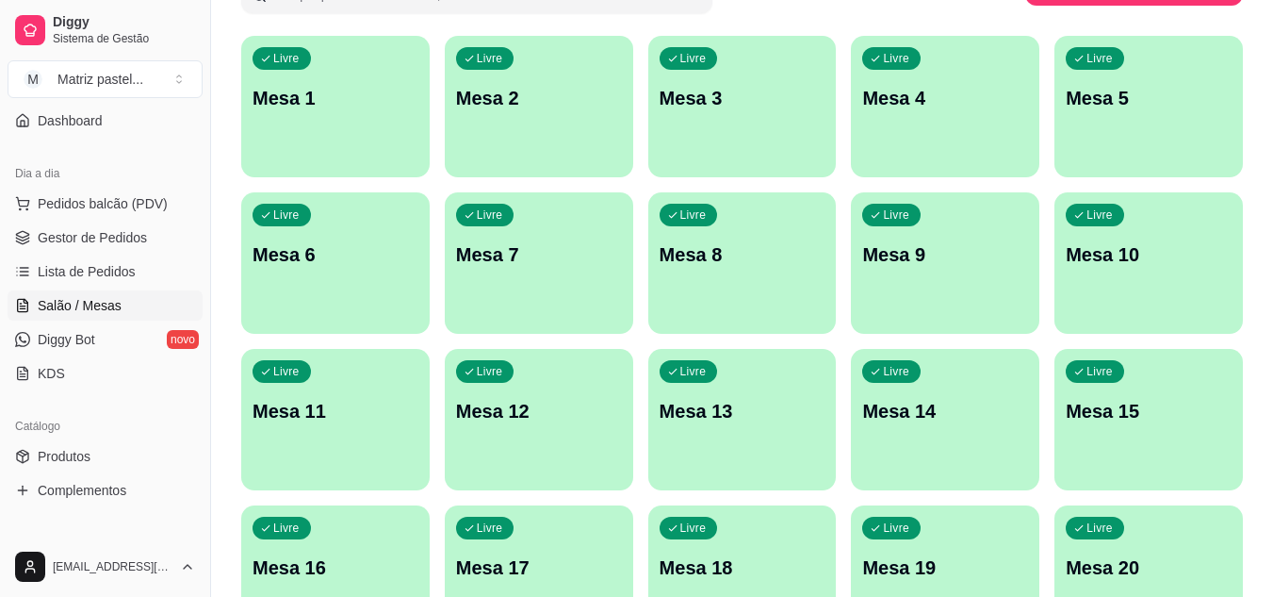
scroll to position [194, 0]
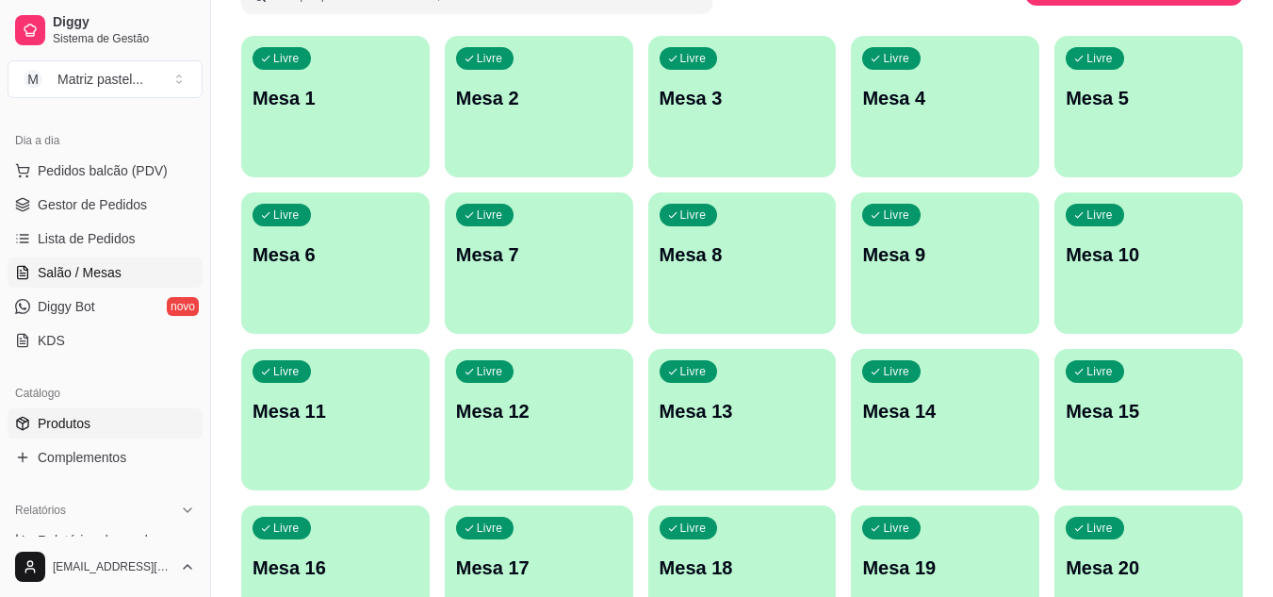
click at [72, 429] on span "Produtos" at bounding box center [64, 423] width 53 height 19
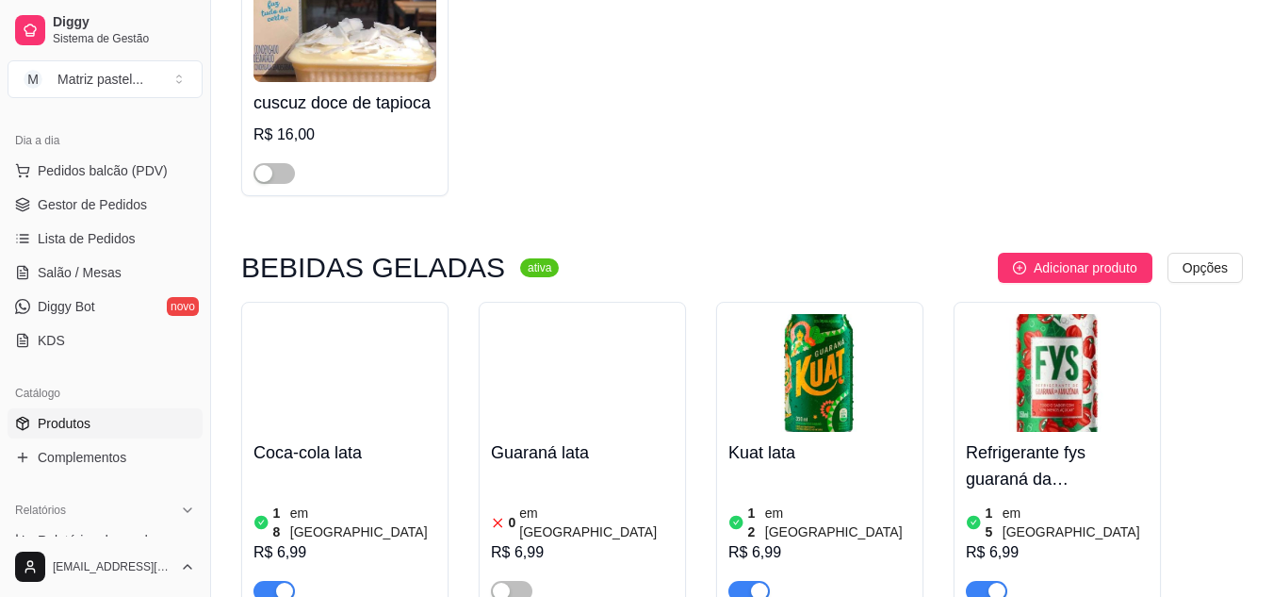
scroll to position [8886, 0]
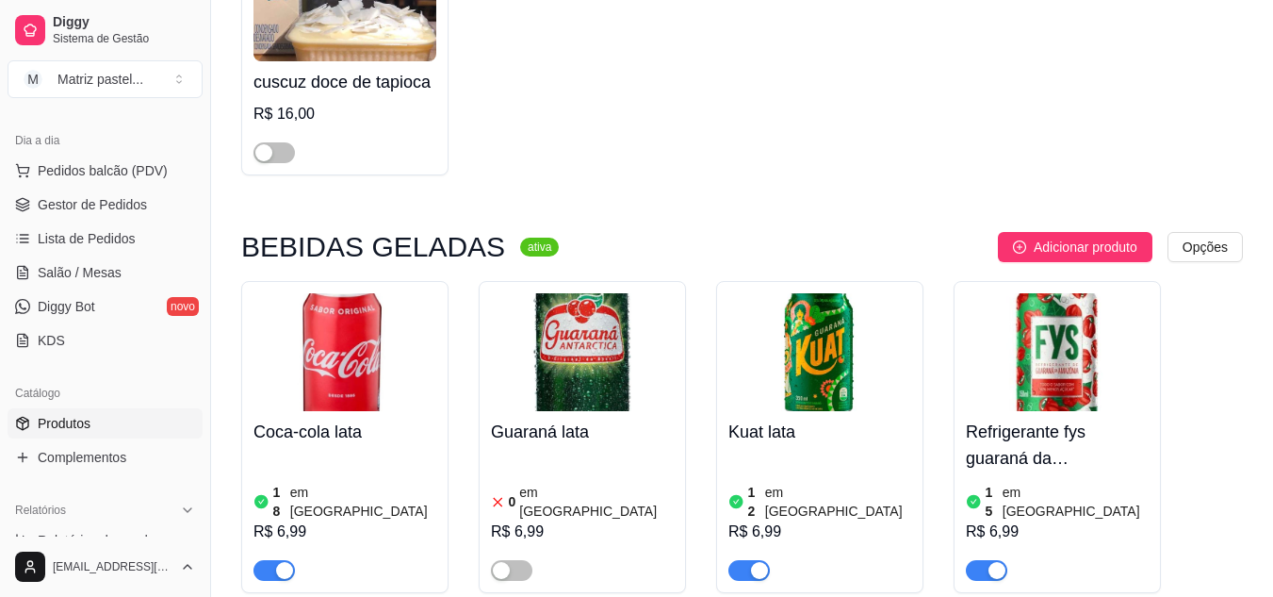
click at [97, 208] on span "Gestor de Pedidos" at bounding box center [92, 204] width 109 height 19
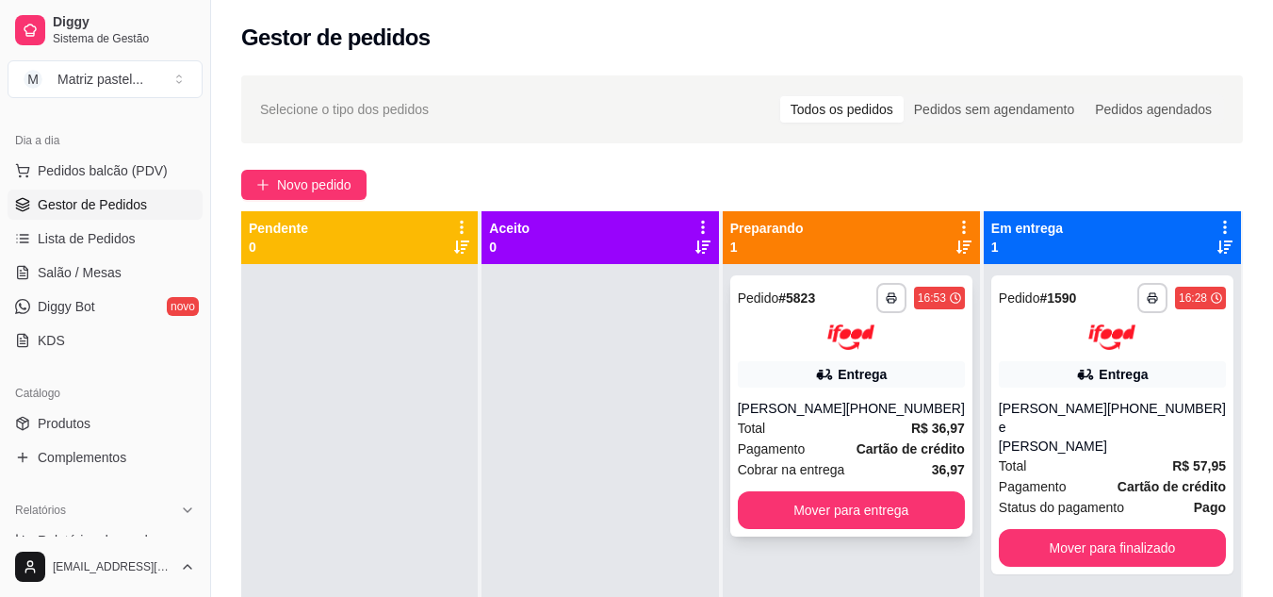
click at [870, 399] on div "[PHONE_NUMBER]" at bounding box center [905, 408] width 119 height 19
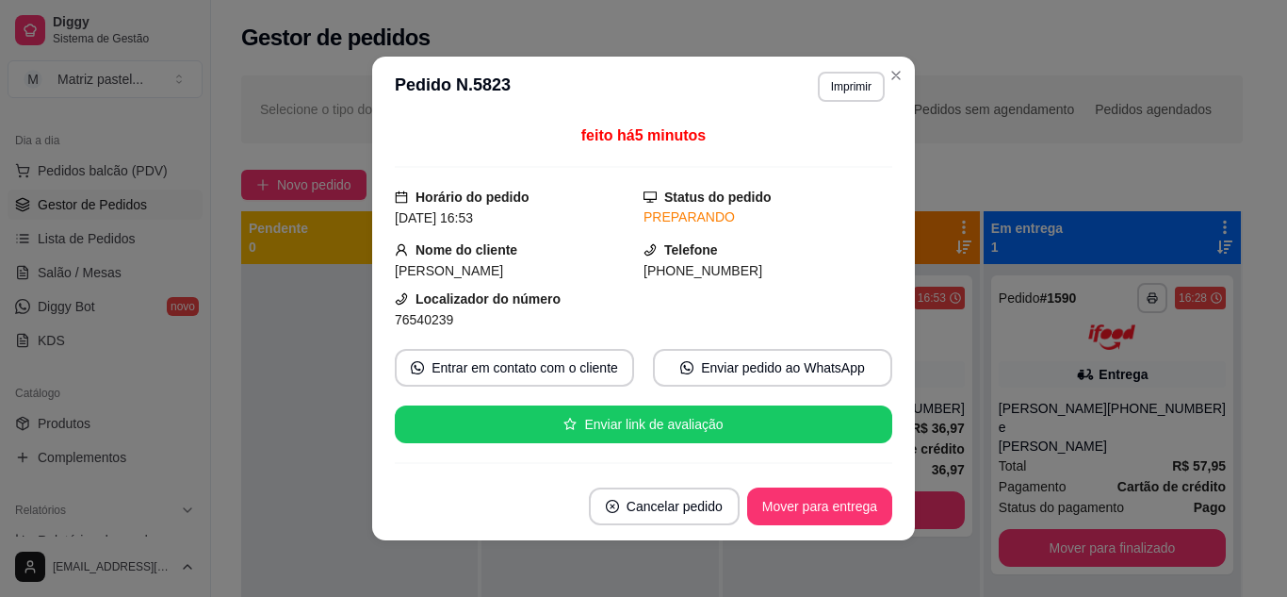
click at [847, 68] on header "**********" at bounding box center [643, 87] width 543 height 60
click at [855, 81] on button "Imprimir" at bounding box center [851, 87] width 67 height 30
click at [832, 151] on button "IMPRESSORA" at bounding box center [811, 153] width 137 height 30
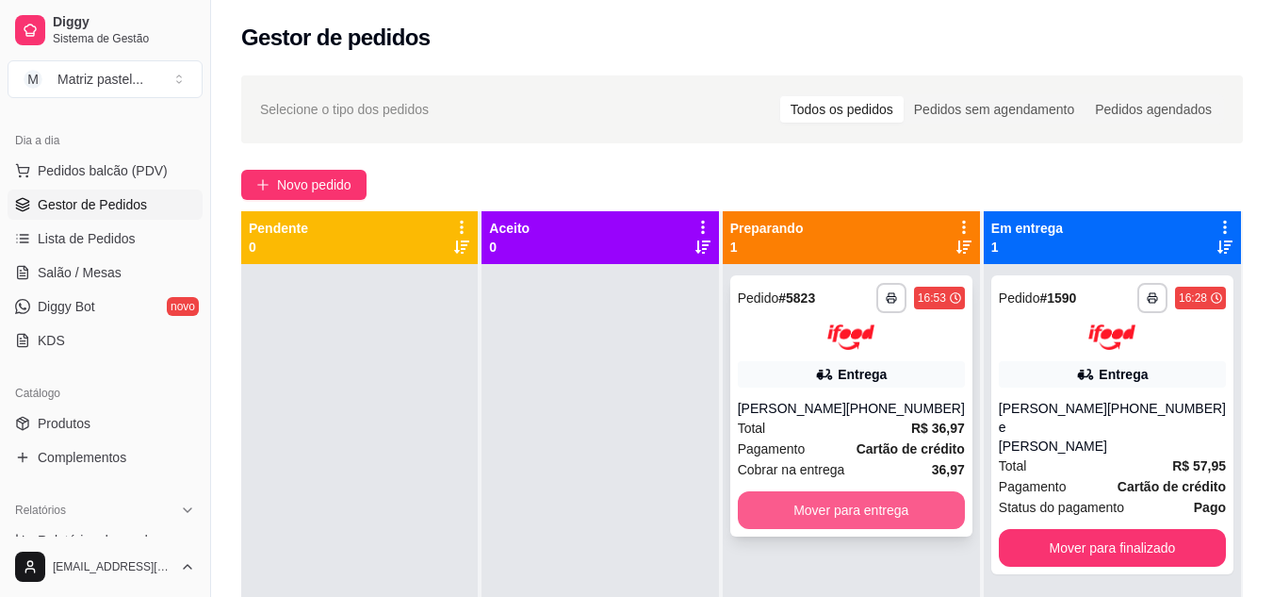
click at [935, 529] on button "Mover para entrega" at bounding box center [851, 510] width 227 height 38
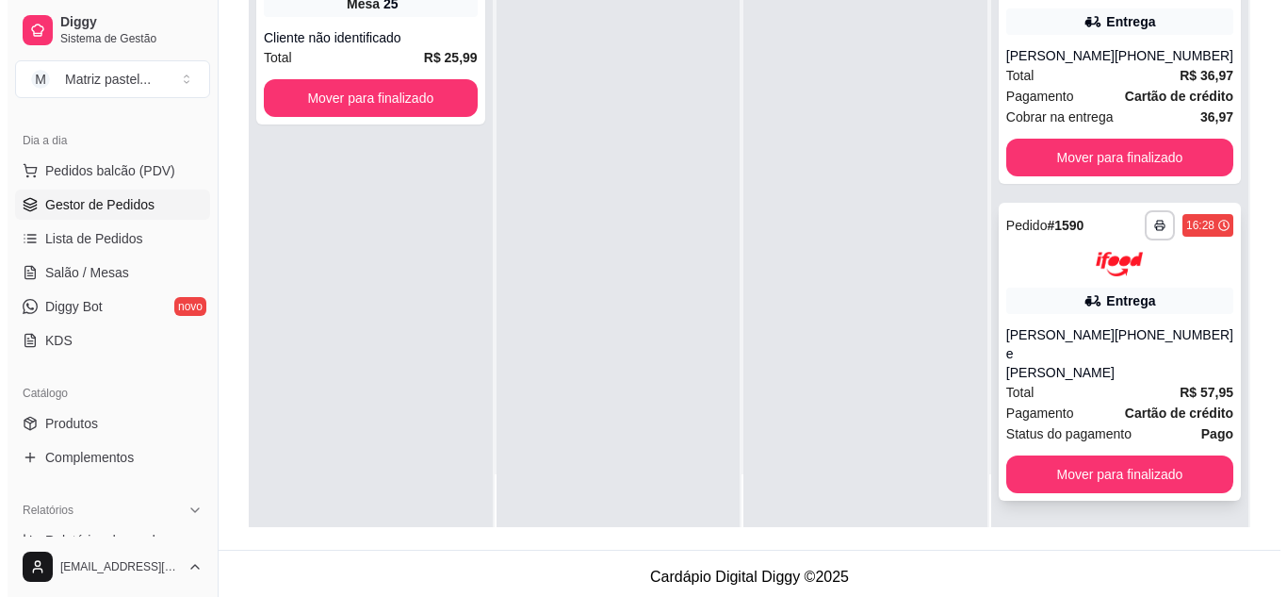
scroll to position [283, 0]
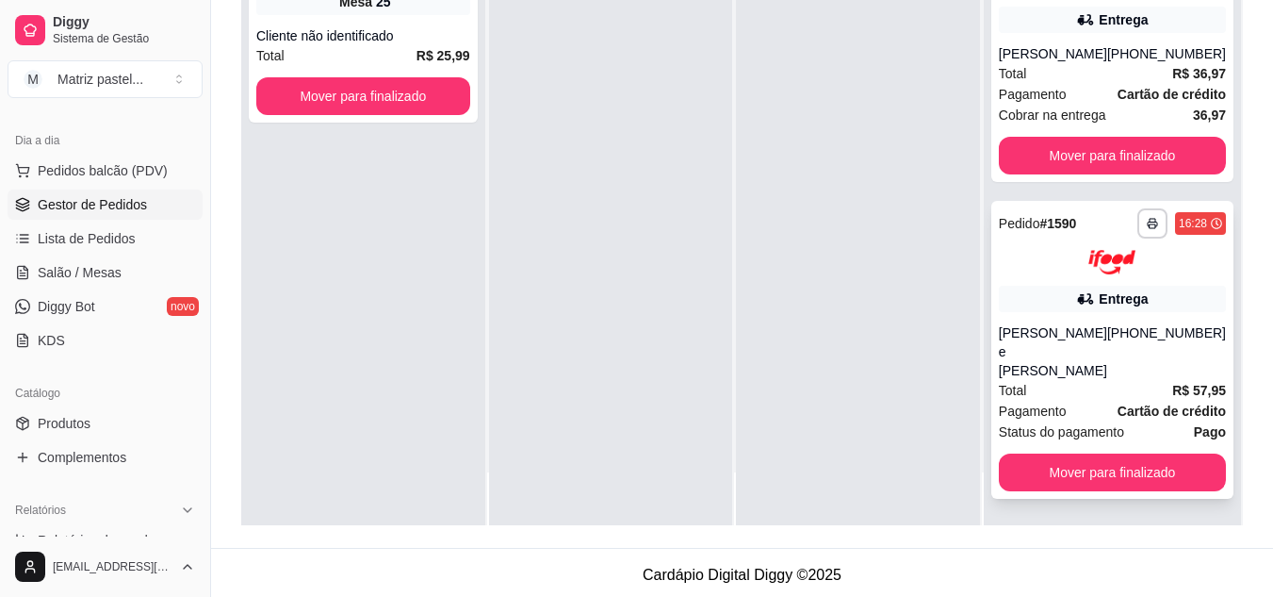
click at [1041, 361] on div "[PERSON_NAME] e [PERSON_NAME]" at bounding box center [1053, 351] width 108 height 57
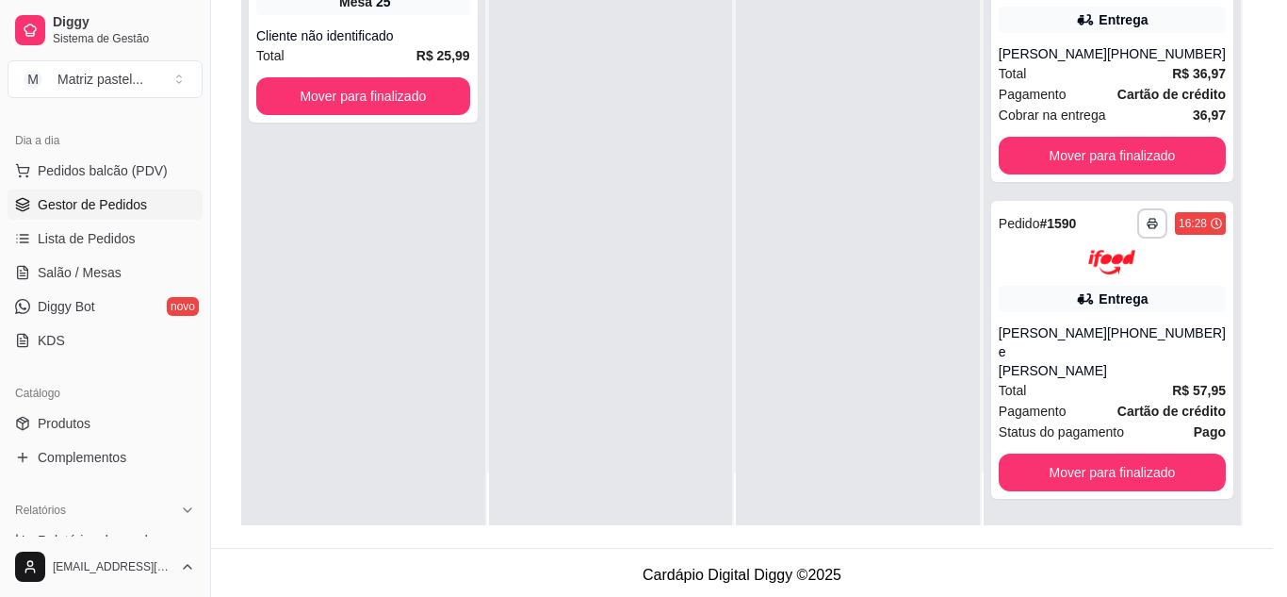
scroll to position [188, 0]
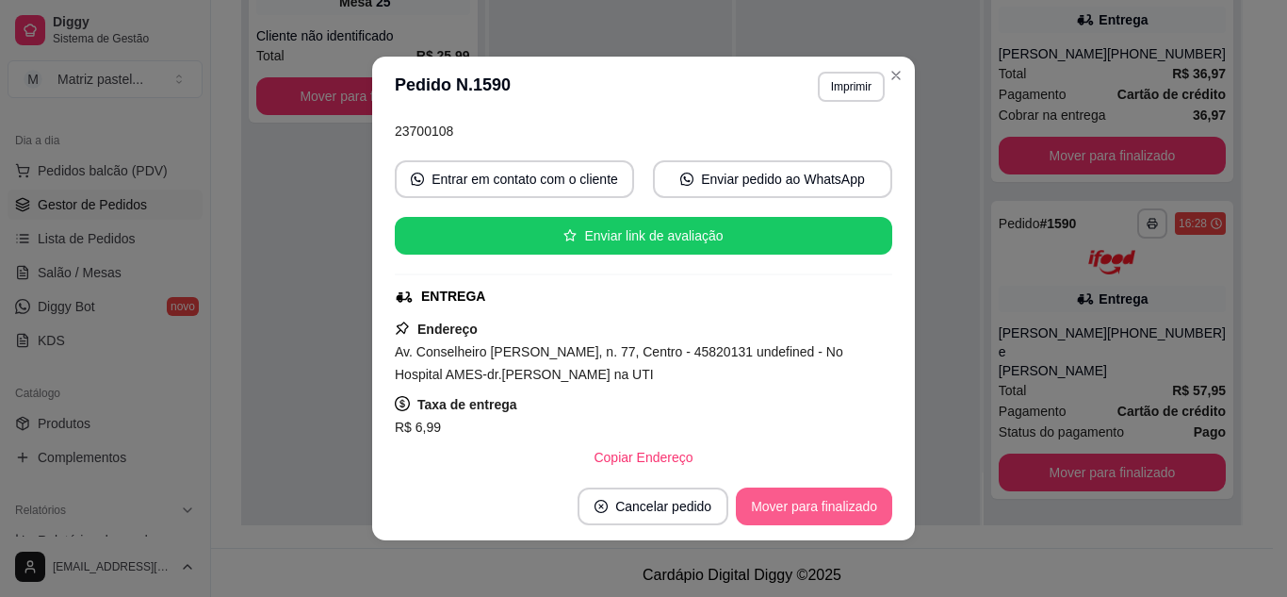
click at [812, 510] on button "Mover para finalizado" at bounding box center [814, 506] width 156 height 38
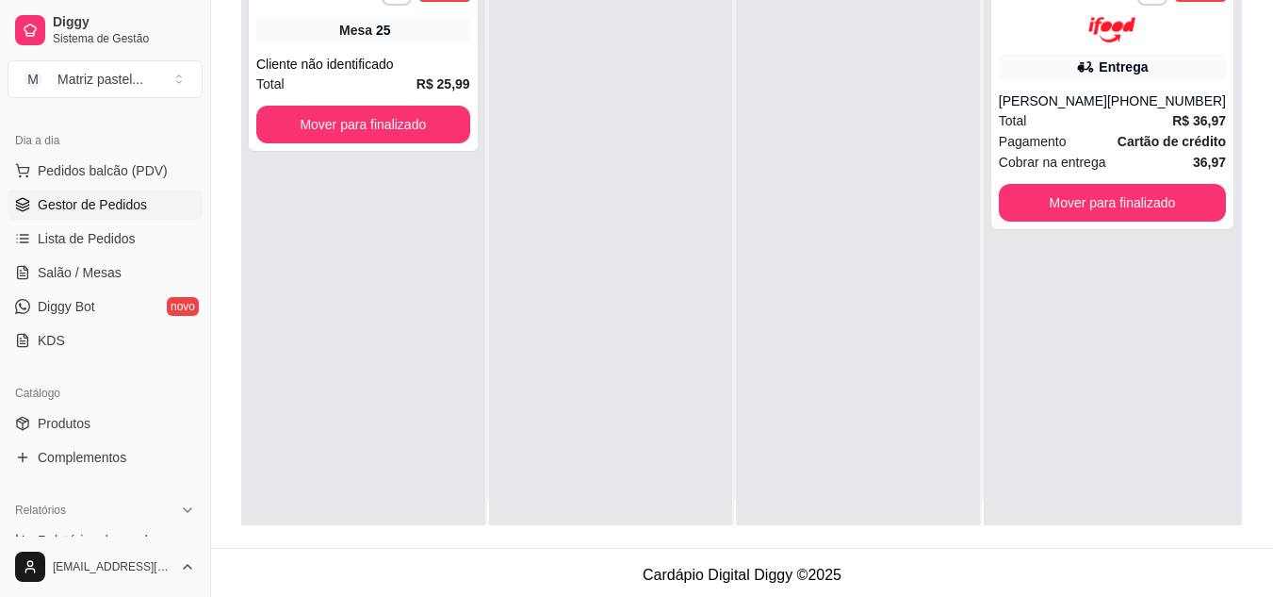
scroll to position [0, 0]
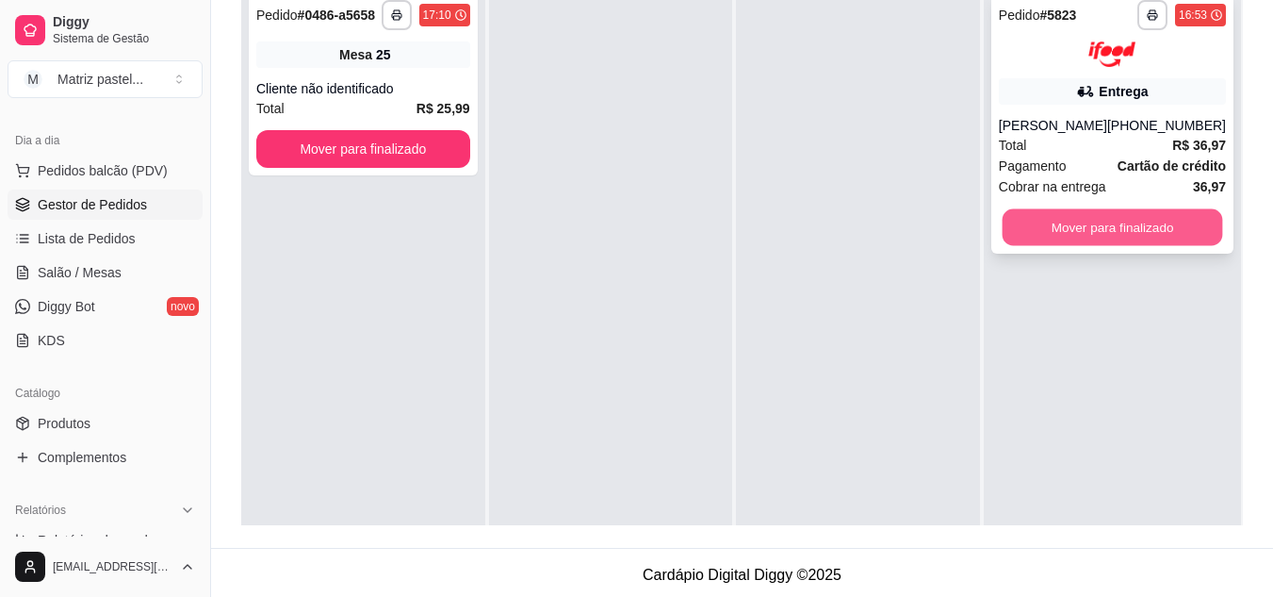
click at [1120, 241] on button "Mover para finalizado" at bounding box center [1112, 226] width 221 height 37
